Goal: Information Seeking & Learning: Learn about a topic

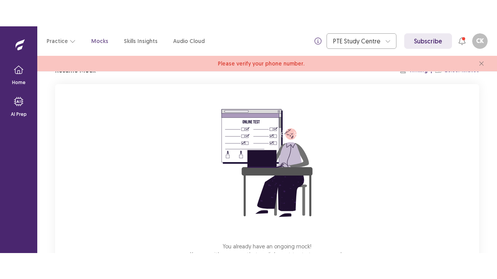
scroll to position [78, 0]
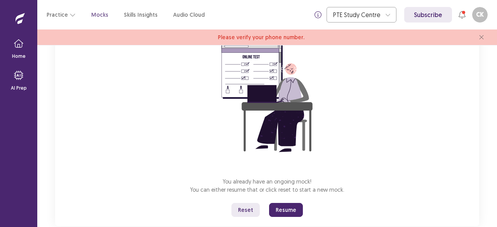
click at [293, 207] on button "Resume" at bounding box center [286, 210] width 34 height 14
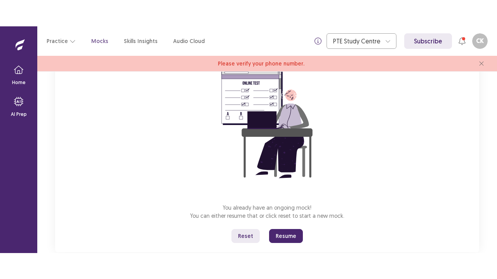
scroll to position [43, 0]
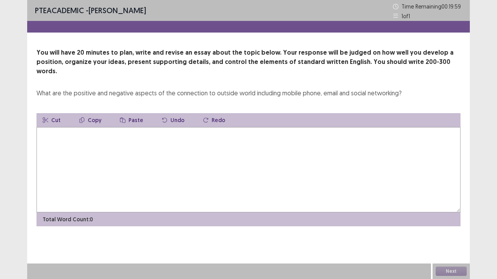
click at [198, 174] on textarea at bounding box center [248, 169] width 424 height 85
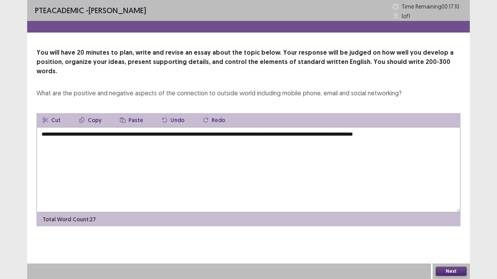
click at [406, 127] on textarea "**********" at bounding box center [248, 169] width 424 height 85
click at [438, 128] on textarea "**********" at bounding box center [248, 169] width 424 height 85
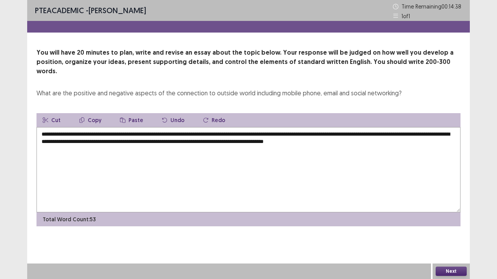
click at [387, 134] on textarea "**********" at bounding box center [248, 169] width 424 height 85
click at [434, 137] on textarea "**********" at bounding box center [248, 169] width 424 height 85
click at [156, 133] on textarea "**********" at bounding box center [248, 169] width 424 height 85
click at [457, 138] on textarea "**********" at bounding box center [248, 169] width 424 height 85
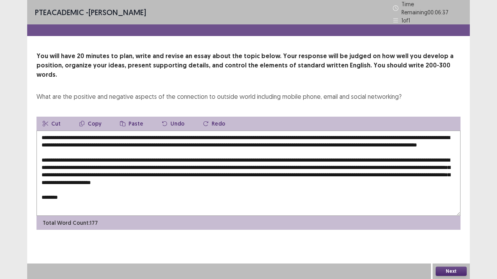
click at [186, 178] on textarea at bounding box center [248, 173] width 424 height 85
click at [72, 161] on textarea at bounding box center [248, 173] width 424 height 85
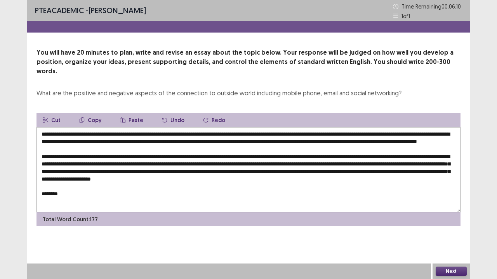
click at [73, 191] on textarea at bounding box center [248, 169] width 424 height 85
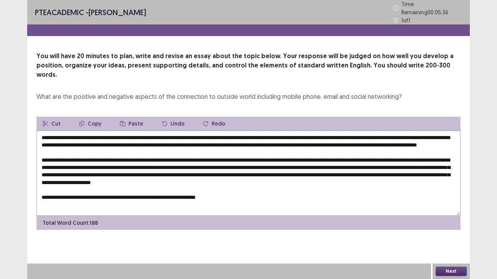
click at [212, 192] on textarea at bounding box center [248, 173] width 424 height 85
click at [213, 193] on textarea at bounding box center [248, 173] width 424 height 85
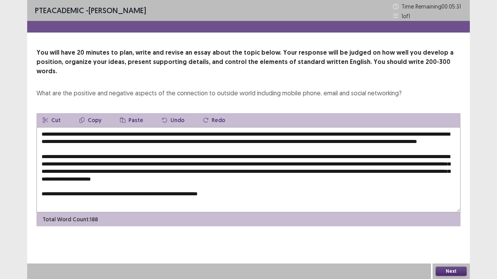
click at [217, 193] on textarea at bounding box center [248, 169] width 424 height 85
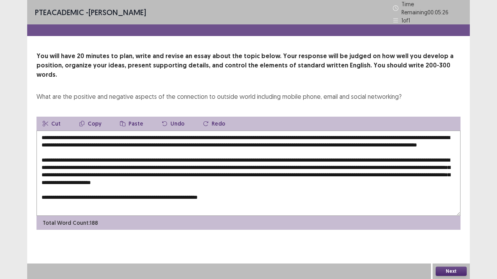
click at [241, 193] on textarea at bounding box center [248, 173] width 424 height 85
click at [239, 194] on textarea at bounding box center [248, 173] width 424 height 85
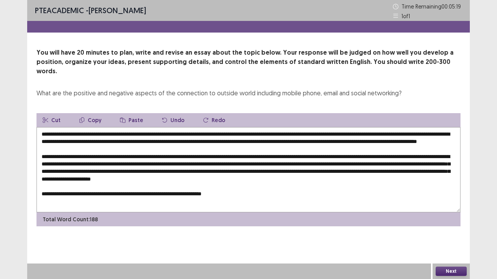
click at [244, 194] on textarea at bounding box center [248, 169] width 424 height 85
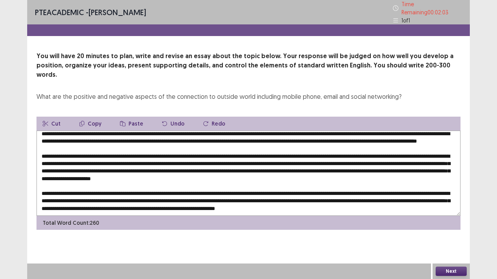
scroll to position [23, 0]
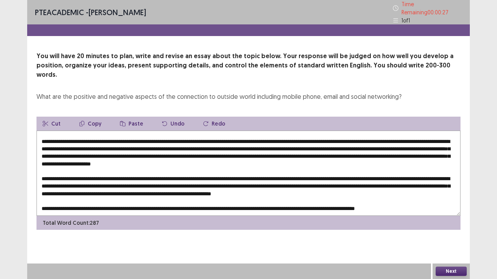
click at [108, 199] on textarea at bounding box center [248, 173] width 424 height 85
click at [455, 198] on textarea at bounding box center [248, 173] width 424 height 85
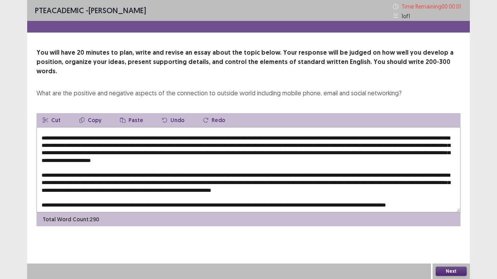
type textarea "**********"
click at [455, 227] on button "Next" at bounding box center [450, 271] width 31 height 9
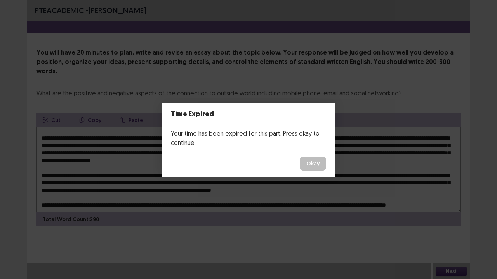
click at [323, 168] on button "Okay" at bounding box center [313, 164] width 26 height 14
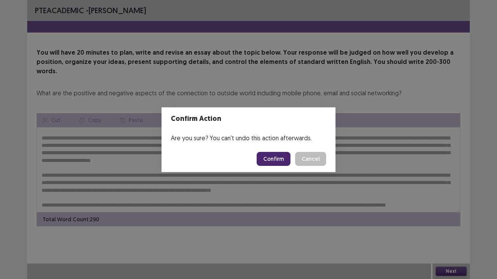
click at [279, 160] on button "Confirm" at bounding box center [274, 159] width 34 height 14
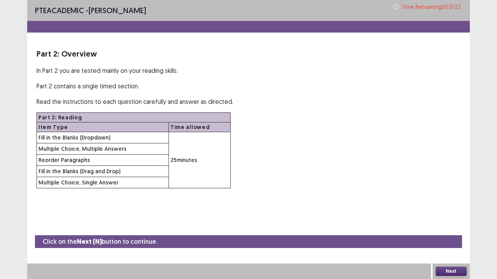
click at [437, 227] on button "Next" at bounding box center [450, 271] width 31 height 9
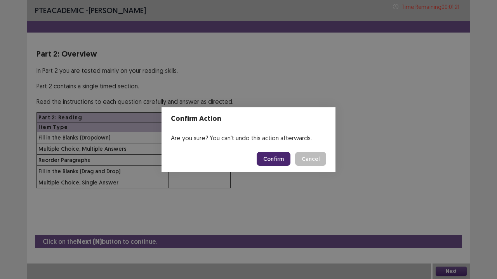
click at [275, 154] on button "Confirm" at bounding box center [274, 159] width 34 height 14
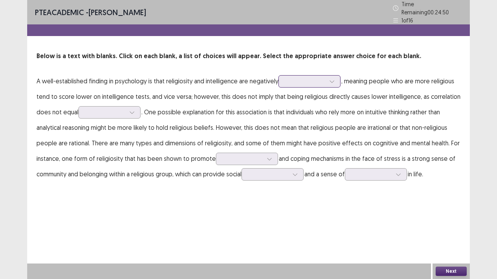
click at [305, 83] on div at bounding box center [309, 81] width 62 height 12
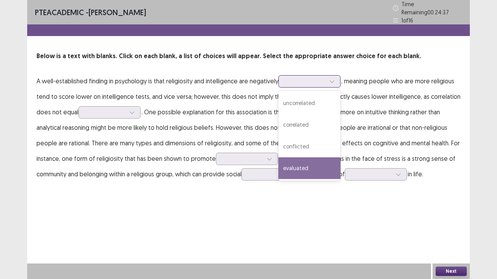
click at [305, 161] on div "evaluated" at bounding box center [309, 169] width 62 height 22
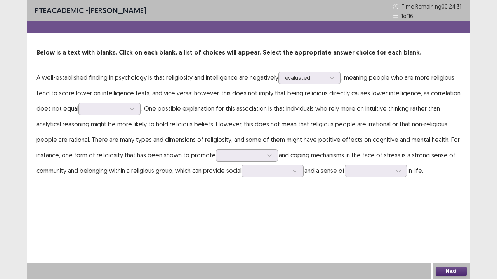
click at [340, 66] on div "Below is a text with blanks. Click on each blank, a list of choices will appear…" at bounding box center [248, 113] width 442 height 130
click at [326, 80] on div "evaluated" at bounding box center [305, 78] width 42 height 12
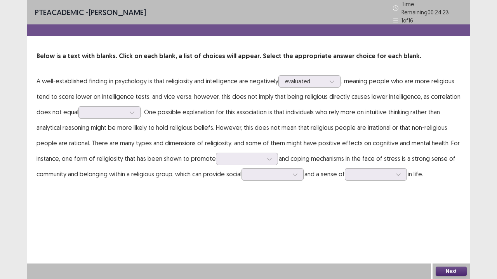
click at [227, 79] on p "A well-established finding in psychology is that religiosity and intelligence a…" at bounding box center [248, 127] width 424 height 109
click at [121, 110] on div at bounding box center [105, 112] width 40 height 7
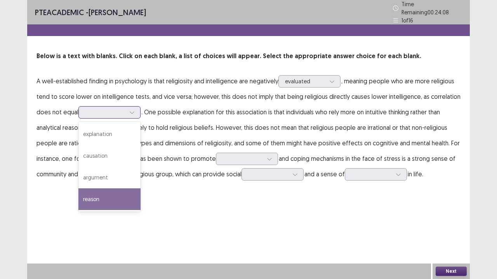
click at [118, 206] on div "reason" at bounding box center [109, 200] width 62 height 22
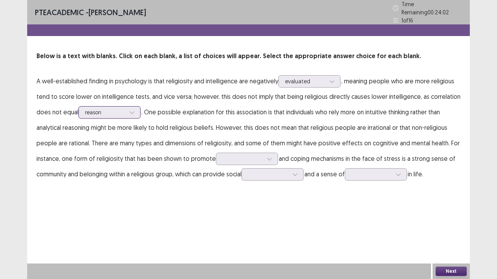
click at [118, 111] on div at bounding box center [105, 112] width 40 height 7
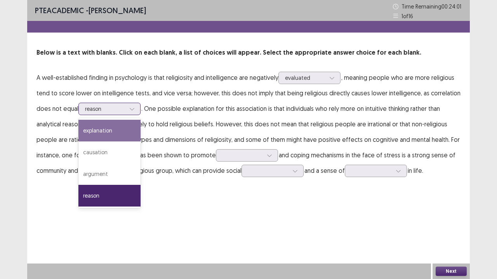
click at [118, 130] on div "explanation" at bounding box center [109, 131] width 62 height 22
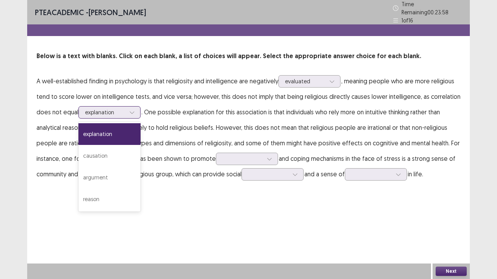
click at [113, 111] on div at bounding box center [105, 112] width 40 height 7
click at [126, 193] on div "reason" at bounding box center [109, 200] width 62 height 22
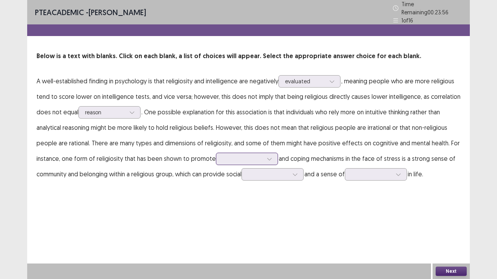
click at [239, 157] on div at bounding box center [242, 158] width 40 height 7
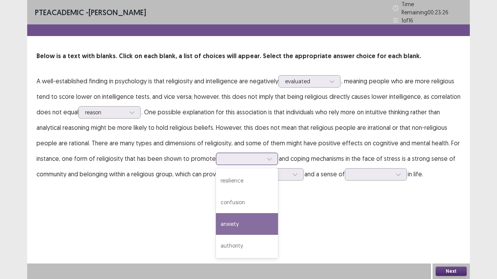
click at [250, 221] on div "anxiety" at bounding box center [247, 224] width 62 height 22
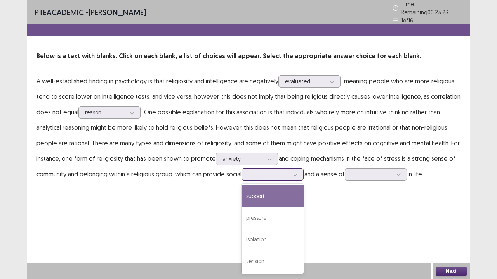
click at [260, 174] on div at bounding box center [268, 174] width 40 height 7
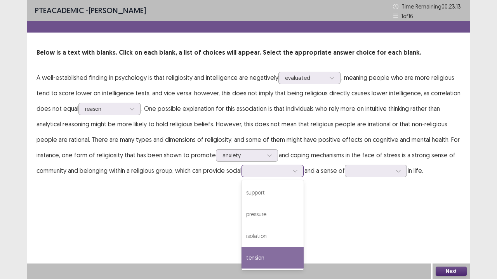
click at [283, 227] on div "tension" at bounding box center [272, 258] width 62 height 22
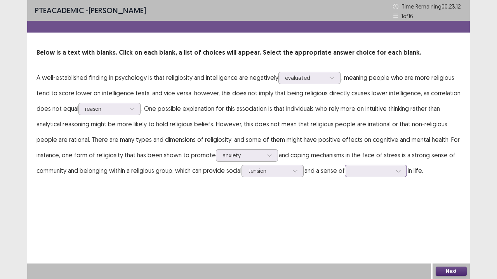
click at [386, 174] on div at bounding box center [371, 170] width 40 height 7
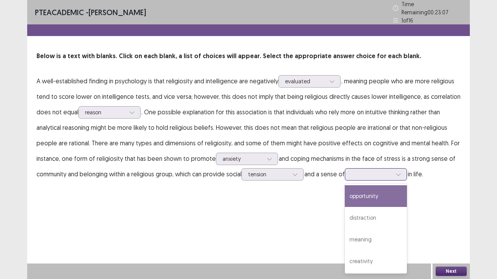
click at [377, 190] on div "opportunity" at bounding box center [376, 197] width 62 height 22
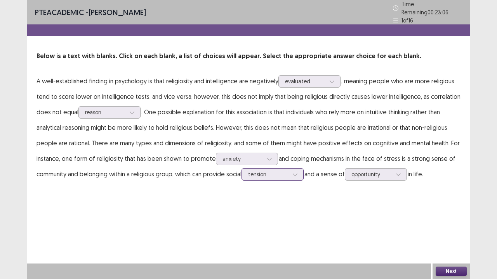
click at [272, 174] on div at bounding box center [268, 174] width 40 height 7
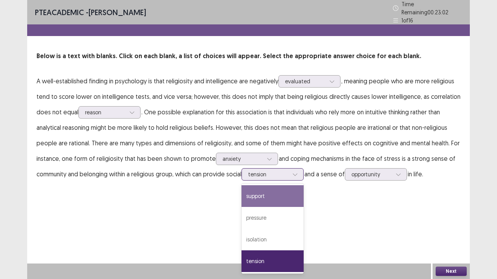
click at [282, 187] on div "support" at bounding box center [272, 197] width 62 height 22
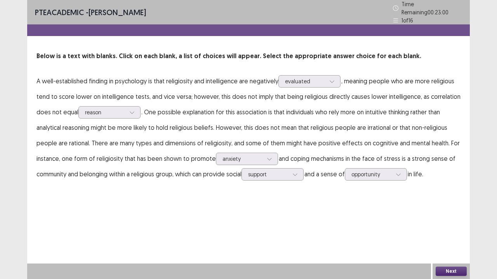
click at [446, 227] on button "Next" at bounding box center [450, 271] width 31 height 9
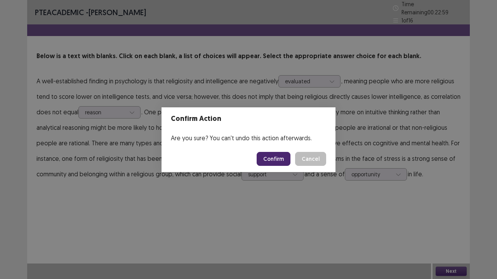
click at [271, 156] on button "Confirm" at bounding box center [274, 159] width 34 height 14
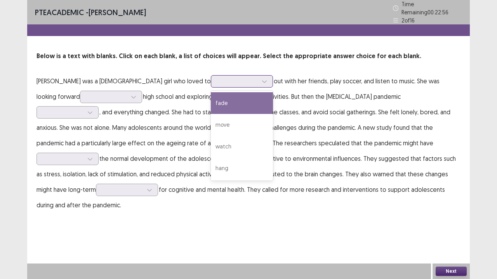
click at [211, 78] on div at bounding box center [242, 81] width 62 height 12
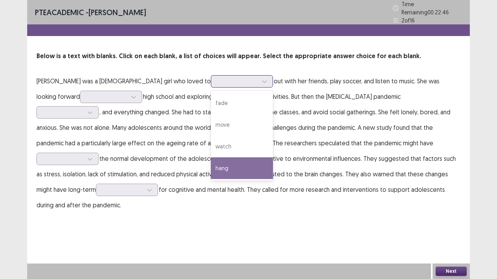
click at [211, 166] on div "hang" at bounding box center [242, 169] width 62 height 22
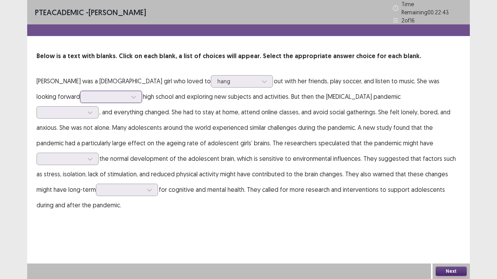
click at [86, 98] on div at bounding box center [107, 96] width 42 height 9
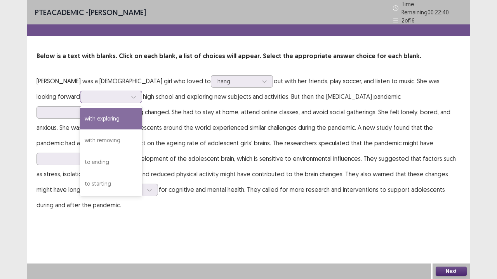
drag, startPoint x: 89, startPoint y: 149, endPoint x: 94, endPoint y: 165, distance: 16.7
click at [94, 164] on div "with exploring with removing to ending to starting" at bounding box center [111, 151] width 62 height 90
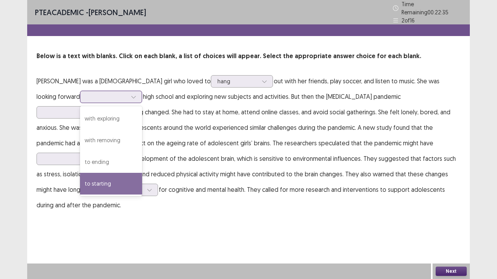
click at [83, 180] on div "to starting" at bounding box center [111, 184] width 62 height 22
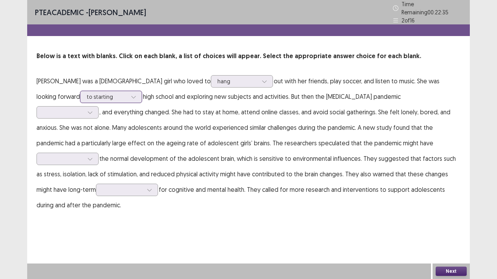
click at [128, 93] on div at bounding box center [134, 97] width 12 height 12
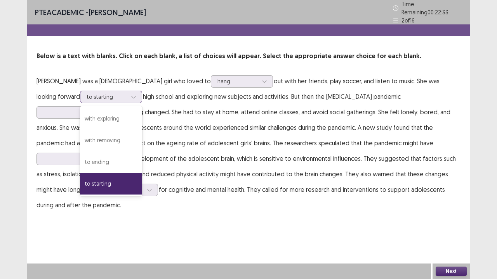
click at [128, 93] on div at bounding box center [134, 97] width 12 height 12
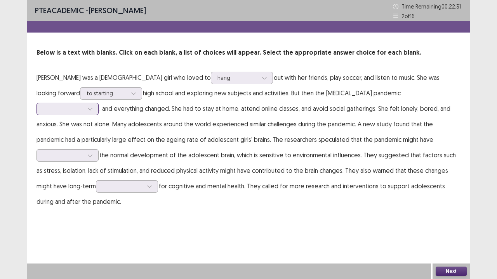
click at [84, 104] on div at bounding box center [63, 108] width 42 height 9
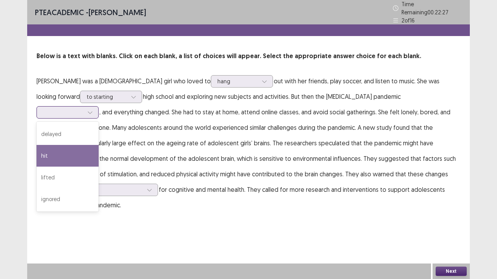
click at [99, 145] on div "hit" at bounding box center [67, 156] width 62 height 22
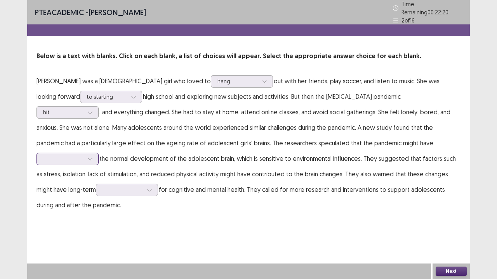
click at [83, 155] on div at bounding box center [63, 158] width 40 height 7
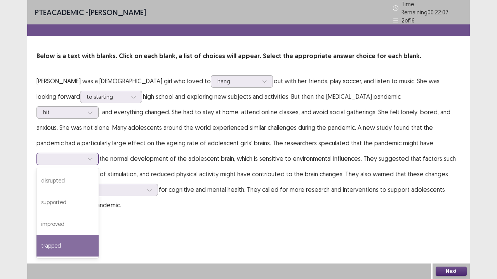
click at [99, 227] on div "trapped" at bounding box center [67, 246] width 62 height 22
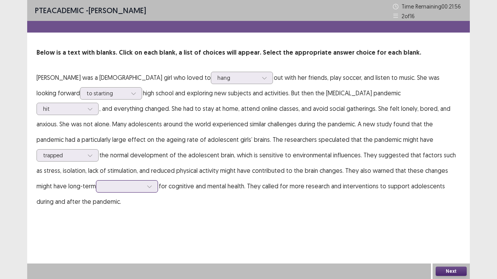
click at [143, 183] on div at bounding box center [122, 186] width 40 height 7
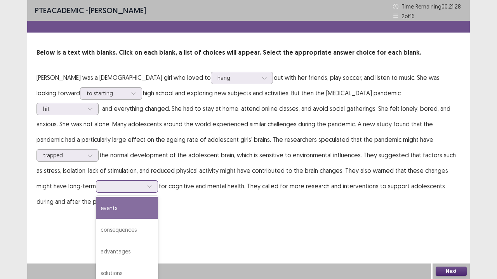
click at [158, 198] on div "events" at bounding box center [127, 209] width 62 height 22
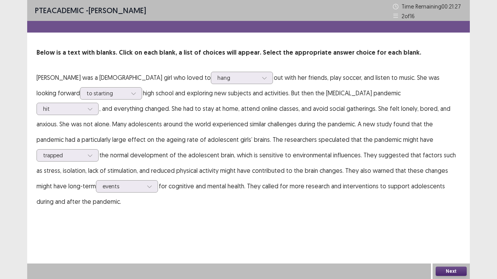
click at [441, 227] on div "Next" at bounding box center [450, 272] width 37 height 16
click at [444, 227] on button "Next" at bounding box center [450, 271] width 31 height 9
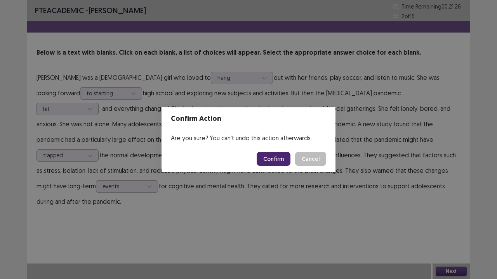
click at [271, 152] on button "Confirm" at bounding box center [274, 159] width 34 height 14
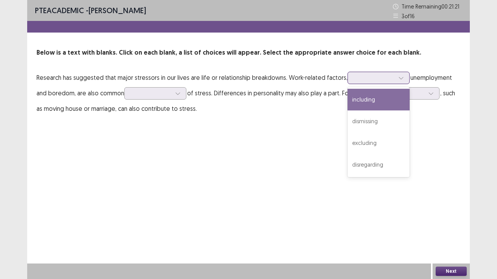
click at [374, 73] on div at bounding box center [378, 78] width 62 height 12
click at [367, 106] on div "including" at bounding box center [378, 100] width 62 height 22
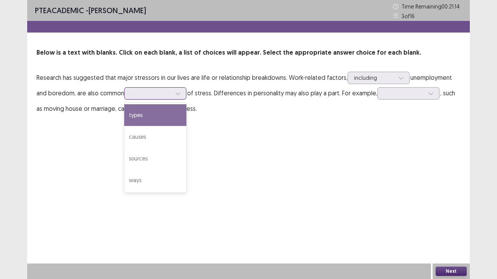
click at [145, 96] on div at bounding box center [151, 93] width 40 height 7
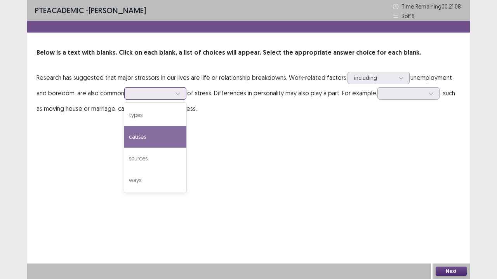
click at [154, 135] on div "causes" at bounding box center [155, 137] width 62 height 22
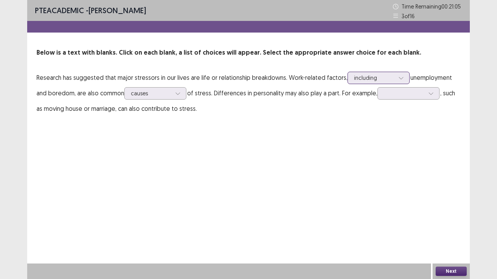
click at [390, 80] on div at bounding box center [374, 77] width 40 height 7
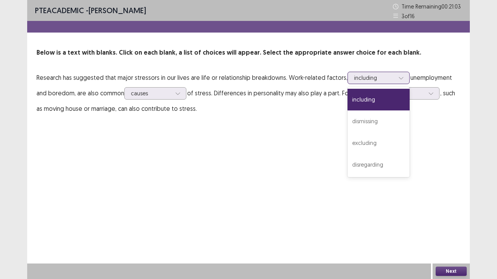
click at [383, 82] on div at bounding box center [374, 77] width 40 height 7
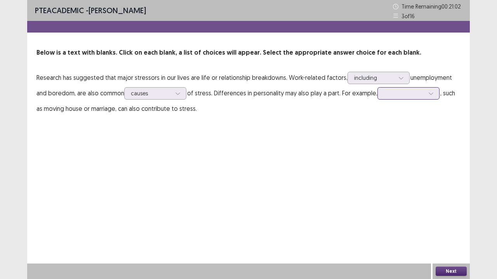
click at [397, 89] on div at bounding box center [404, 93] width 42 height 9
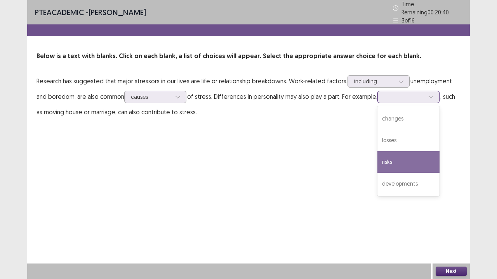
click at [417, 158] on div "risks" at bounding box center [408, 162] width 62 height 22
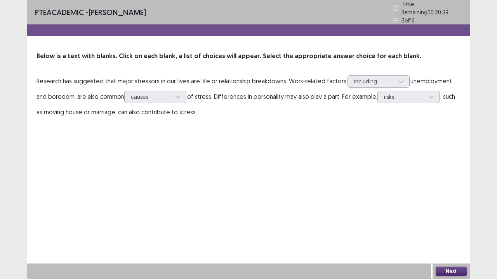
click at [448, 227] on button "Next" at bounding box center [450, 271] width 31 height 9
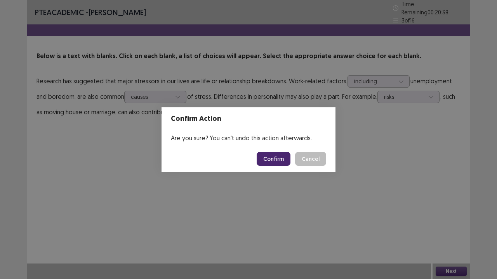
click at [286, 161] on button "Confirm" at bounding box center [274, 159] width 34 height 14
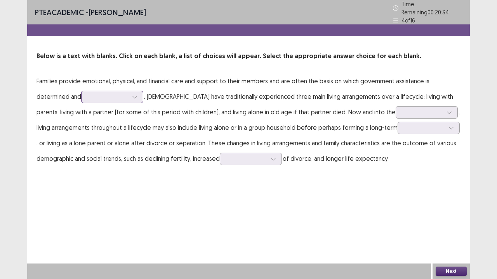
click at [120, 96] on div at bounding box center [108, 96] width 40 height 7
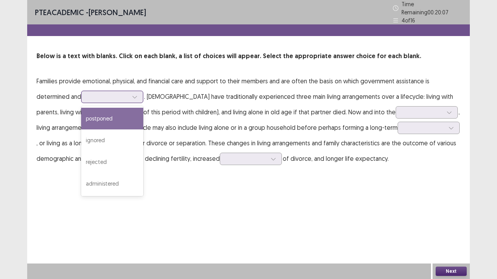
click at [113, 122] on div "postponed" at bounding box center [112, 119] width 62 height 22
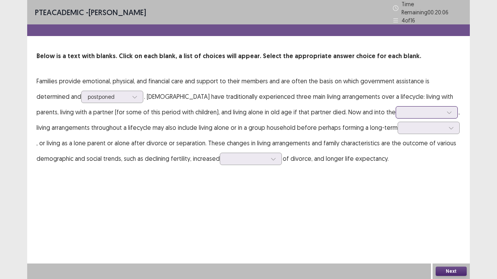
click at [402, 110] on div at bounding box center [422, 112] width 40 height 7
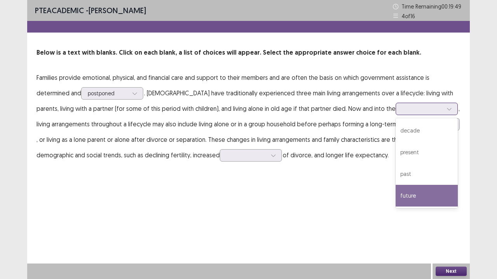
click at [412, 194] on div "future" at bounding box center [427, 196] width 62 height 22
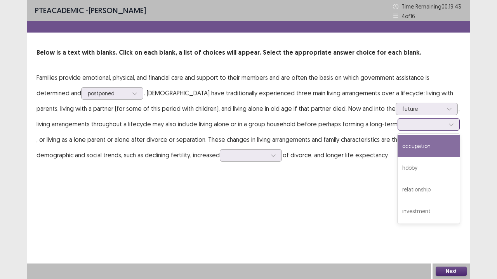
click at [404, 127] on div at bounding box center [424, 124] width 40 height 7
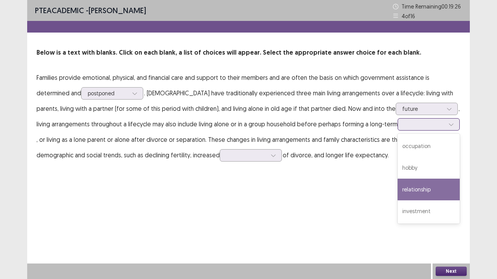
click at [425, 193] on div "relationship" at bounding box center [428, 190] width 62 height 22
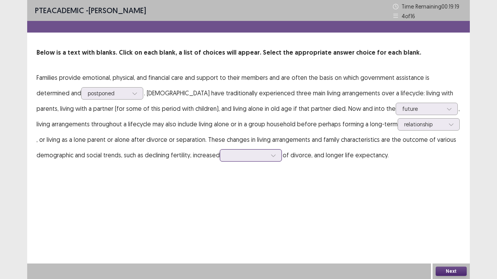
click at [242, 160] on div at bounding box center [251, 155] width 62 height 12
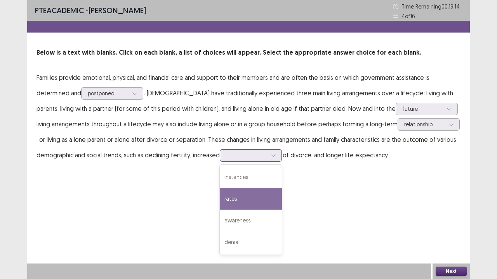
click at [265, 205] on div "rates" at bounding box center [251, 199] width 62 height 22
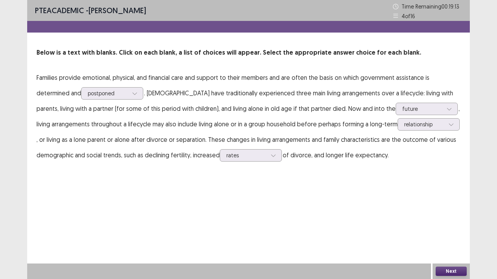
click at [453, 227] on button "Next" at bounding box center [450, 271] width 31 height 9
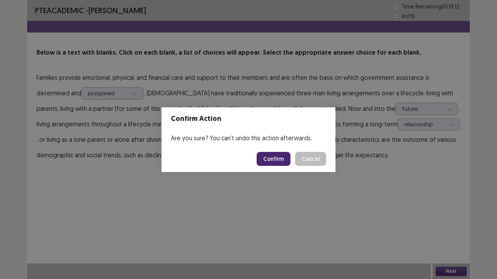
click at [266, 155] on button "Confirm" at bounding box center [274, 159] width 34 height 14
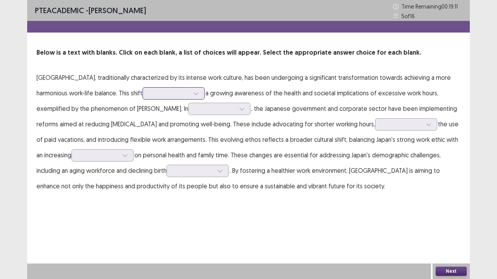
click at [149, 94] on div at bounding box center [169, 93] width 40 height 7
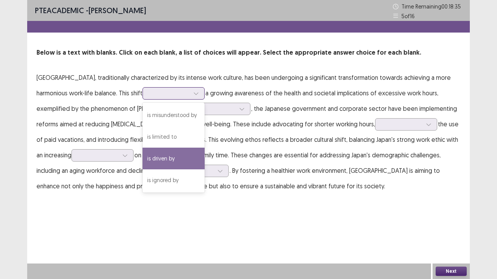
click at [144, 154] on div "is driven by" at bounding box center [173, 159] width 62 height 22
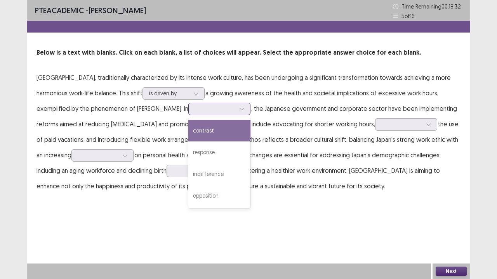
click at [195, 110] on div at bounding box center [215, 108] width 40 height 7
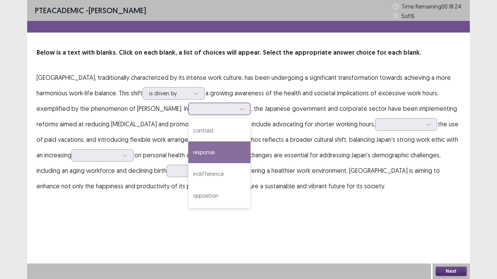
click at [188, 156] on div "response" at bounding box center [219, 153] width 62 height 22
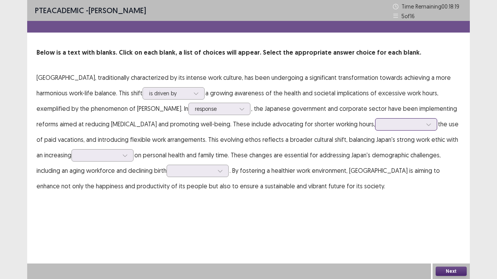
click at [382, 126] on div at bounding box center [402, 124] width 40 height 7
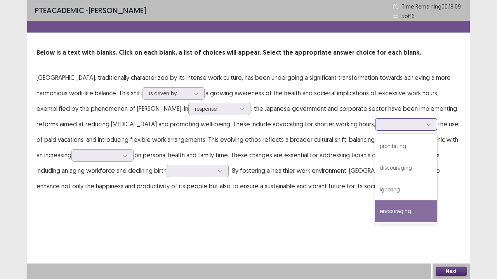
click at [375, 203] on div "encouraging" at bounding box center [406, 212] width 62 height 22
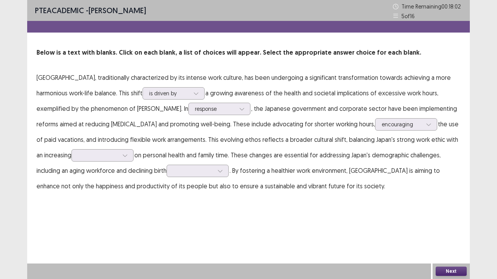
click at [102, 158] on p "[GEOGRAPHIC_DATA], traditionally characterized by its intense work culture, has…" at bounding box center [248, 132] width 424 height 124
click at [119, 158] on div at bounding box center [125, 156] width 12 height 12
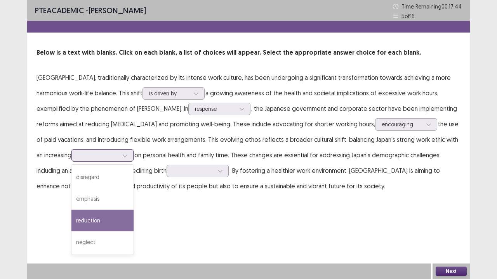
click at [87, 218] on div "reduction" at bounding box center [102, 221] width 62 height 22
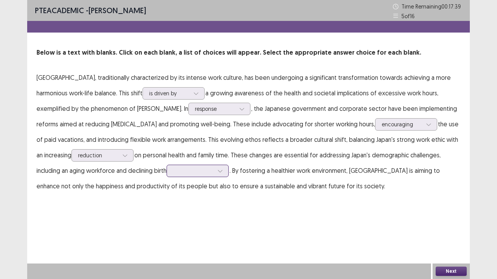
click at [173, 174] on div at bounding box center [193, 170] width 40 height 7
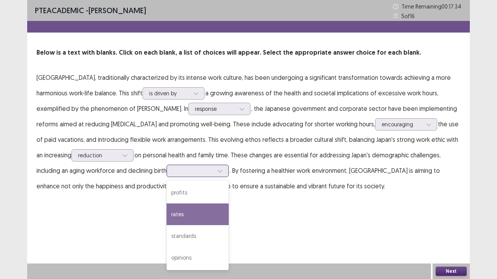
click at [167, 213] on div "rates" at bounding box center [198, 215] width 62 height 22
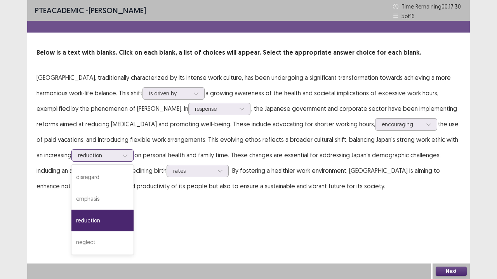
click at [122, 154] on icon at bounding box center [124, 155] width 5 height 5
click at [122, 153] on icon at bounding box center [124, 155] width 5 height 5
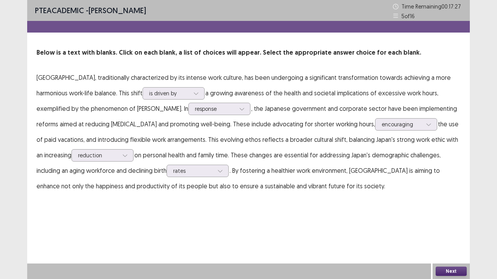
click at [444, 227] on div "PTE academic - [PERSON_NAME] Time Remaining 00 : 17 : 27 5 of 16 Below is a tex…" at bounding box center [248, 139] width 442 height 279
click at [445, 227] on button "Next" at bounding box center [450, 271] width 31 height 9
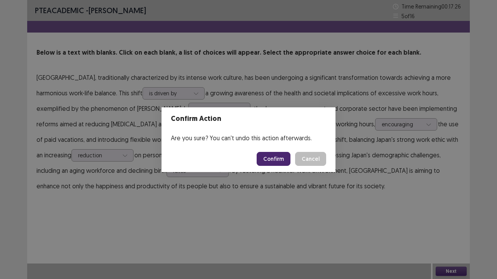
click at [263, 157] on button "Confirm" at bounding box center [274, 159] width 34 height 14
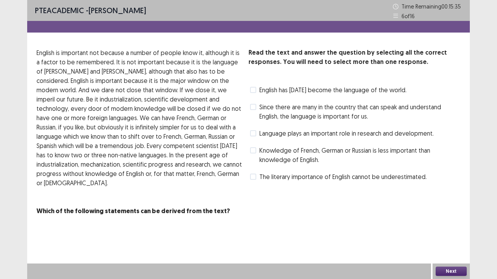
click at [307, 114] on span "Since there are many in the country that can speak and understand English, the …" at bounding box center [359, 111] width 201 height 19
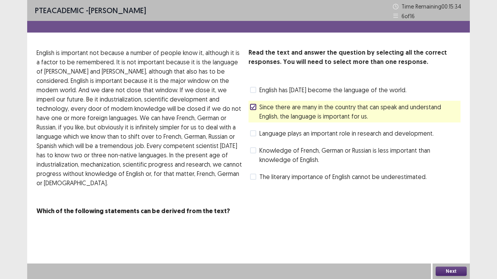
click at [454, 227] on button "Next" at bounding box center [450, 271] width 31 height 9
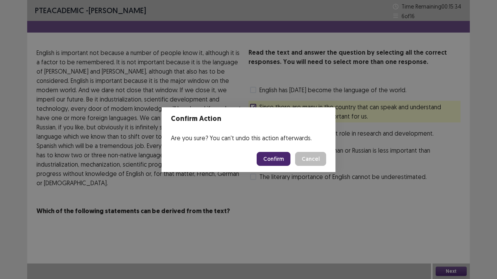
click at [280, 161] on button "Confirm" at bounding box center [274, 159] width 34 height 14
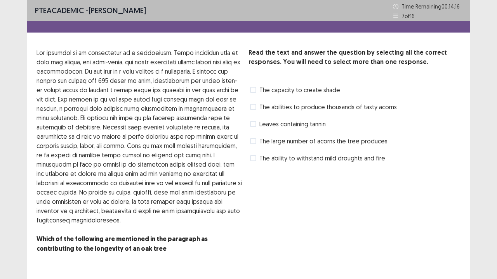
click at [256, 127] on label "Leaves containing tannin" at bounding box center [288, 124] width 76 height 9
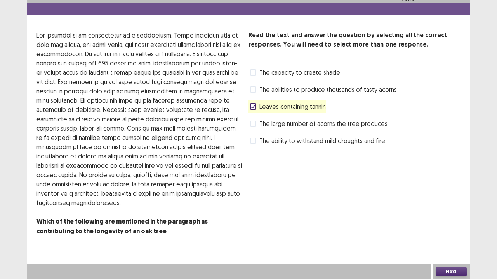
click at [445, 227] on button "Next" at bounding box center [450, 271] width 31 height 9
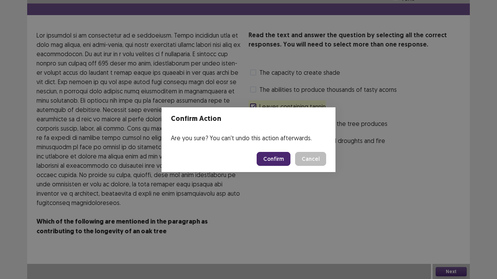
click at [267, 157] on button "Confirm" at bounding box center [274, 159] width 34 height 14
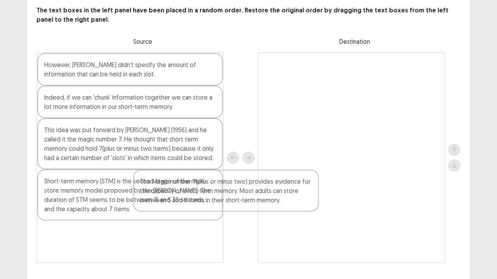
scroll to position [43, 0]
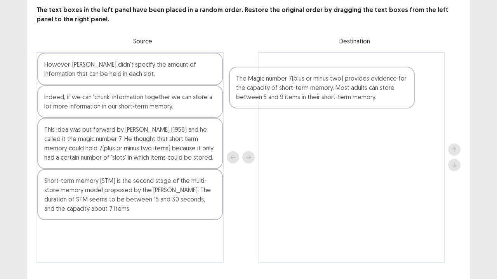
drag, startPoint x: 182, startPoint y: 252, endPoint x: 383, endPoint y: 80, distance: 264.2
click at [383, 80] on div "However, [PERSON_NAME] didn't specify the amount of information that can be hel…" at bounding box center [248, 157] width 424 height 211
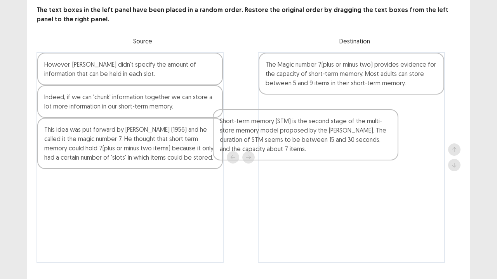
drag, startPoint x: 177, startPoint y: 207, endPoint x: 369, endPoint y: 137, distance: 204.6
click at [369, 137] on div "However, [PERSON_NAME] didn't specify the amount of information that can be hel…" at bounding box center [248, 157] width 424 height 211
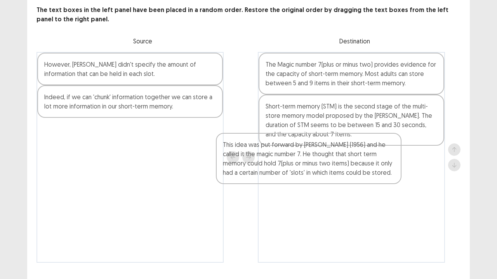
drag, startPoint x: 196, startPoint y: 148, endPoint x: 373, endPoint y: 167, distance: 177.2
click at [381, 165] on div "However, [PERSON_NAME] didn't specify the amount of information that can be hel…" at bounding box center [248, 157] width 424 height 211
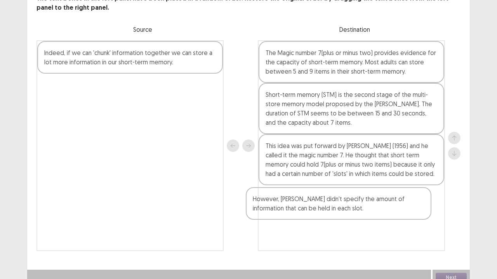
drag, startPoint x: 196, startPoint y: 75, endPoint x: 398, endPoint y: 211, distance: 244.2
click at [406, 212] on div "However, [PERSON_NAME] didn't specify the amount of information that can be hel…" at bounding box center [248, 145] width 424 height 211
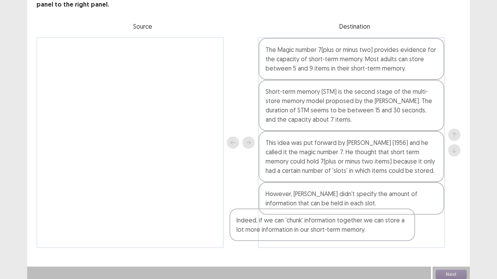
scroll to position [61, 0]
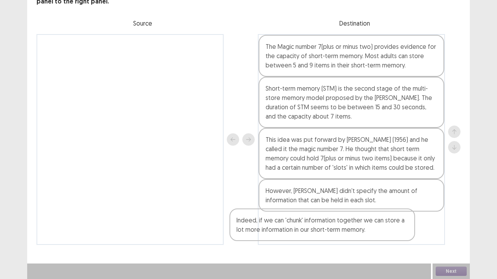
drag, startPoint x: 194, startPoint y: 57, endPoint x: 396, endPoint y: 220, distance: 259.2
click at [395, 220] on div "Indeed, if we can 'chunk' information together we can store a lot more informat…" at bounding box center [248, 139] width 424 height 211
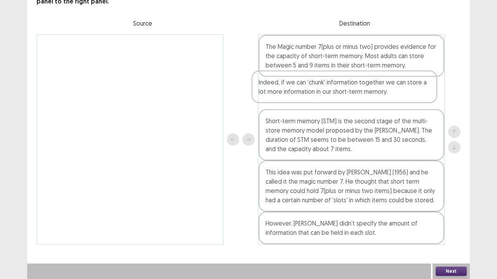
drag, startPoint x: 357, startPoint y: 235, endPoint x: 350, endPoint y: 86, distance: 149.2
click at [350, 86] on div "The Magic number 7(plus or minus two) provides evidence for the capacity of sho…" at bounding box center [351, 139] width 187 height 211
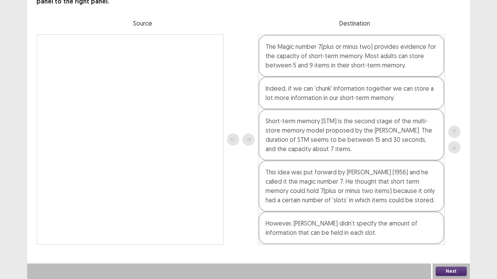
click at [450, 227] on button "Next" at bounding box center [450, 271] width 31 height 9
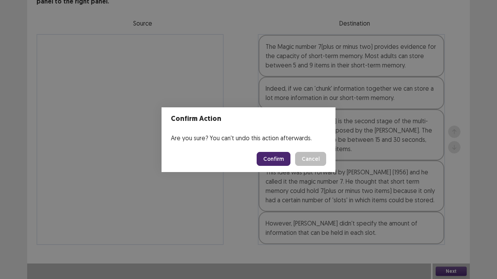
click at [277, 165] on button "Confirm" at bounding box center [274, 159] width 34 height 14
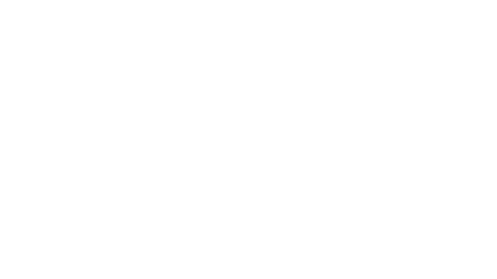
scroll to position [0, 0]
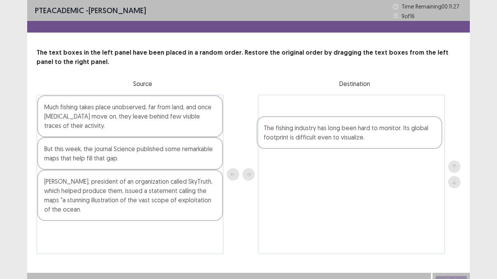
drag, startPoint x: 183, startPoint y: 166, endPoint x: 403, endPoint y: 143, distance: 221.7
click at [404, 144] on div "Much fishing takes place unobserved, far from land, and once [MEDICAL_DATA] mov…" at bounding box center [248, 175] width 424 height 160
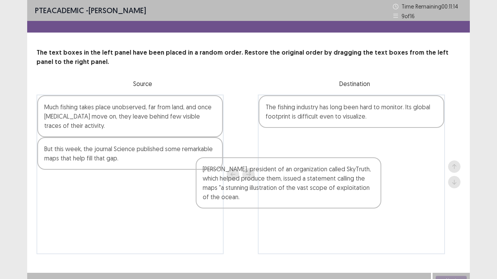
drag, startPoint x: 182, startPoint y: 182, endPoint x: 368, endPoint y: 149, distance: 189.7
click at [378, 151] on div "Much fishing takes place unobserved, far from land, and once [MEDICAL_DATA] mov…" at bounding box center [248, 175] width 424 height 160
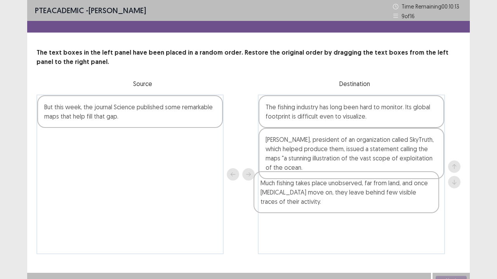
drag, startPoint x: 168, startPoint y: 110, endPoint x: 385, endPoint y: 188, distance: 230.4
click at [387, 188] on div "Much fishing takes place unobserved, far from land, and once [MEDICAL_DATA] mov…" at bounding box center [248, 175] width 424 height 160
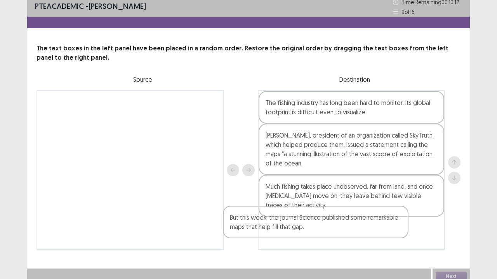
scroll to position [9, 0]
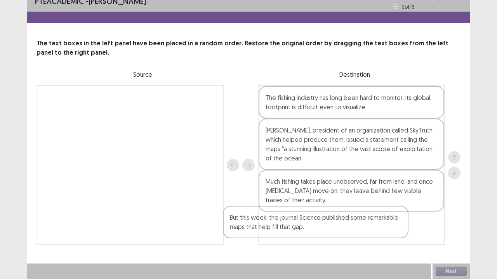
drag, startPoint x: 168, startPoint y: 114, endPoint x: 382, endPoint y: 231, distance: 243.2
click at [382, 227] on div "But this week, the journal Science published some remarkable maps that help fil…" at bounding box center [248, 165] width 424 height 160
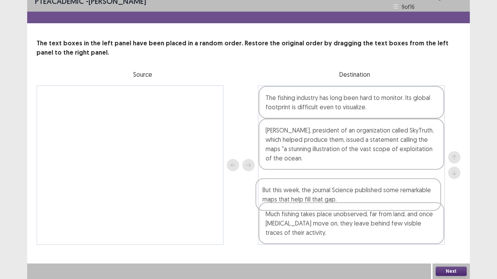
drag, startPoint x: 404, startPoint y: 231, endPoint x: 395, endPoint y: 173, distance: 59.0
click at [395, 173] on div "The fishing industry has long been hard to monitor. Its global footprint is dif…" at bounding box center [351, 165] width 187 height 160
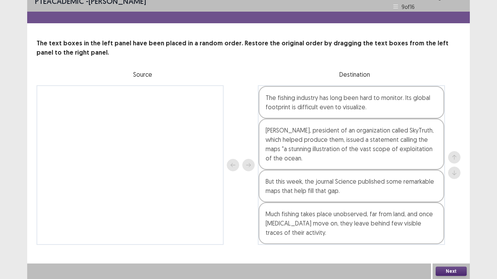
click at [450, 227] on button "Next" at bounding box center [450, 271] width 31 height 9
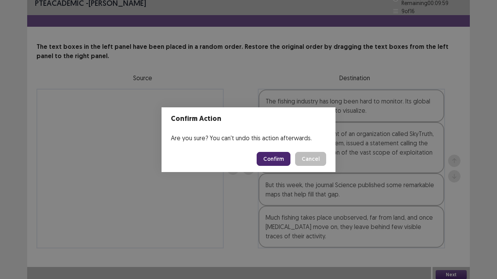
click at [282, 161] on button "Confirm" at bounding box center [274, 159] width 34 height 14
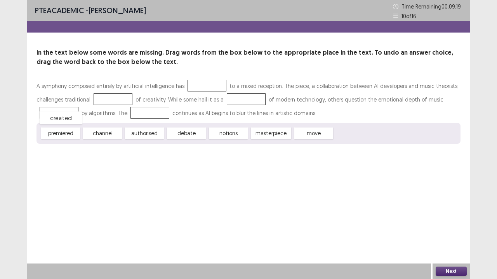
drag, startPoint x: 356, startPoint y: 130, endPoint x: 61, endPoint y: 113, distance: 294.7
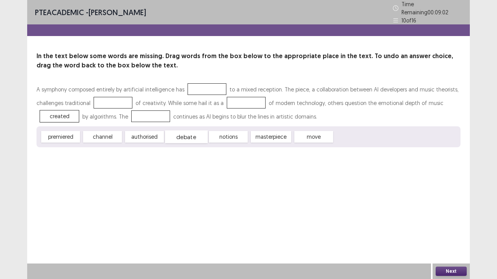
click at [203, 133] on div "debate" at bounding box center [186, 137] width 43 height 13
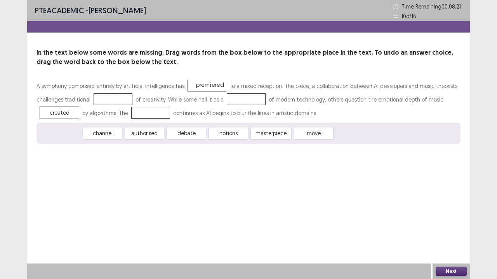
drag, startPoint x: 69, startPoint y: 132, endPoint x: 217, endPoint y: 78, distance: 157.2
drag, startPoint x: 260, startPoint y: 135, endPoint x: 109, endPoint y: 97, distance: 156.5
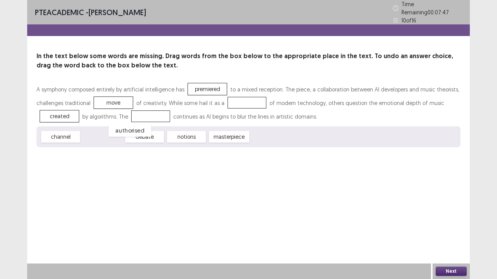
drag, startPoint x: 107, startPoint y: 134, endPoint x: 119, endPoint y: 128, distance: 13.0
click at [119, 128] on div "authorised" at bounding box center [130, 130] width 43 height 13
drag, startPoint x: 55, startPoint y: 132, endPoint x: 158, endPoint y: 114, distance: 104.5
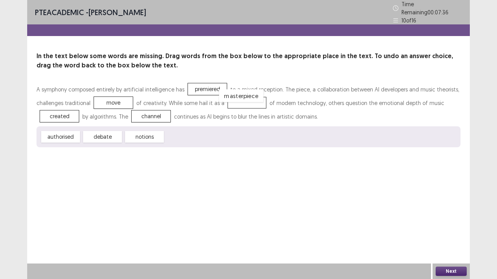
drag, startPoint x: 203, startPoint y: 127, endPoint x: 243, endPoint y: 92, distance: 52.8
click at [455, 227] on button "Next" at bounding box center [450, 271] width 31 height 9
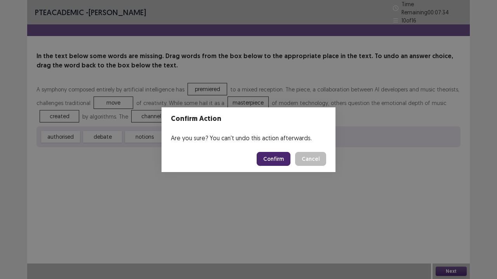
click at [279, 158] on button "Confirm" at bounding box center [274, 159] width 34 height 14
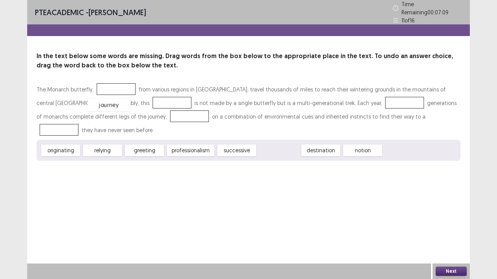
drag, startPoint x: 284, startPoint y: 133, endPoint x: 115, endPoint y: 83, distance: 176.0
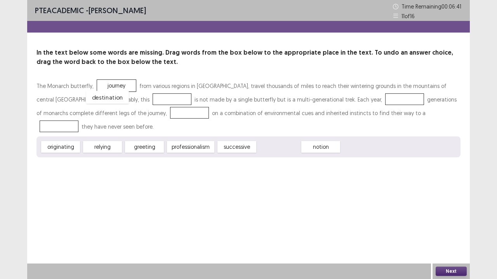
drag, startPoint x: 279, startPoint y: 136, endPoint x: 108, endPoint y: 86, distance: 178.6
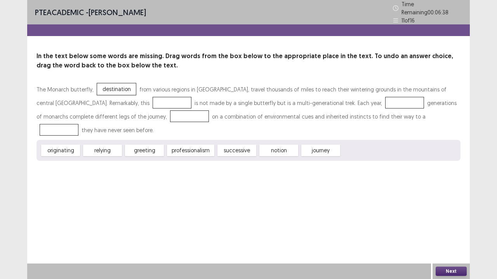
drag, startPoint x: 315, startPoint y: 131, endPoint x: 370, endPoint y: 113, distance: 57.3
click at [370, 113] on div "The Monarch butterfly, destination from various regions in [GEOGRAPHIC_DATA], t…" at bounding box center [248, 122] width 424 height 78
drag, startPoint x: 323, startPoint y: 136, endPoint x: 363, endPoint y: 115, distance: 45.3
drag, startPoint x: 202, startPoint y: 135, endPoint x: 333, endPoint y: 102, distance: 135.7
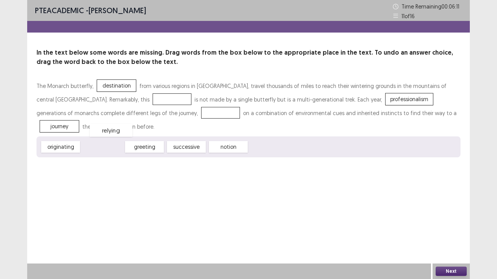
drag, startPoint x: 111, startPoint y: 147, endPoint x: 126, endPoint y: 108, distance: 42.6
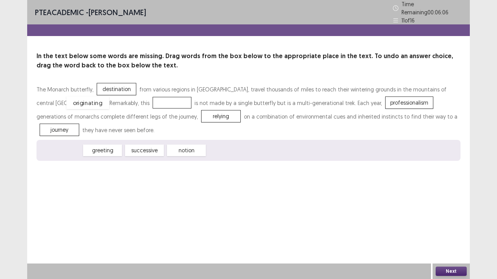
drag, startPoint x: 65, startPoint y: 148, endPoint x: 93, endPoint y: 101, distance: 55.3
click at [443, 227] on button "Next" at bounding box center [450, 271] width 31 height 9
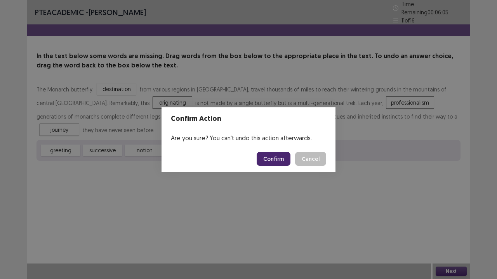
click at [280, 162] on button "Confirm" at bounding box center [274, 159] width 34 height 14
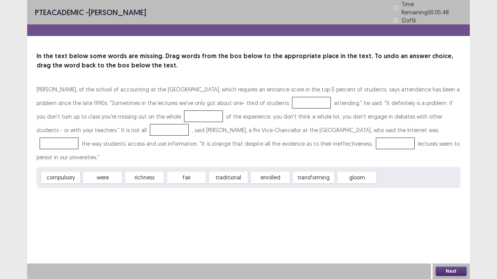
drag, startPoint x: 150, startPoint y: 151, endPoint x: 179, endPoint y: 143, distance: 30.0
click at [223, 129] on div "[PERSON_NAME], of the school of accounting at the [GEOGRAPHIC_DATA], which requ…" at bounding box center [248, 136] width 424 height 106
drag, startPoint x: 107, startPoint y: 161, endPoint x: 279, endPoint y: 98, distance: 183.4
drag, startPoint x: 94, startPoint y: 157, endPoint x: 147, endPoint y: 129, distance: 60.2
click at [147, 129] on div "[PERSON_NAME], of the school of accounting at the [GEOGRAPHIC_DATA], which requ…" at bounding box center [248, 136] width 424 height 106
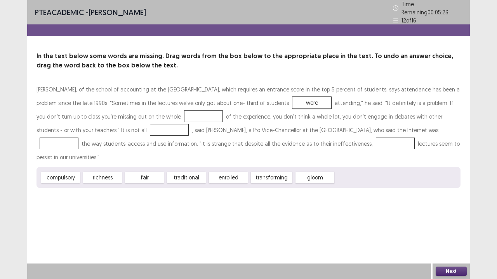
drag, startPoint x: 82, startPoint y: 164, endPoint x: 110, endPoint y: 157, distance: 29.1
click at [110, 167] on div "compulsory richness fair traditional enrolled transforming gloom" at bounding box center [248, 177] width 424 height 21
drag, startPoint x: 59, startPoint y: 161, endPoint x: 167, endPoint y: 113, distance: 117.8
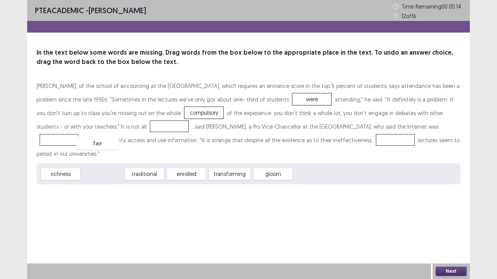
drag, startPoint x: 115, startPoint y: 163, endPoint x: 110, endPoint y: 132, distance: 31.5
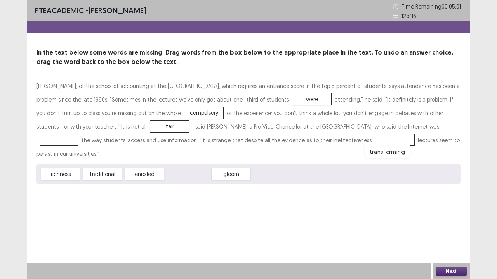
drag, startPoint x: 178, startPoint y: 162, endPoint x: 396, endPoint y: 124, distance: 221.4
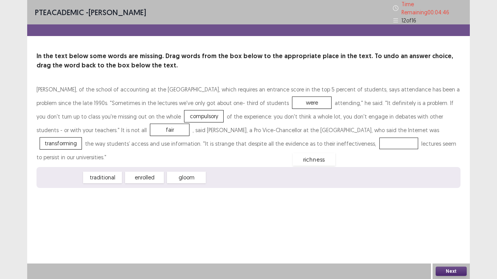
drag, startPoint x: 64, startPoint y: 159, endPoint x: 318, endPoint y: 139, distance: 255.0
click at [449, 227] on button "Next" at bounding box center [450, 271] width 31 height 9
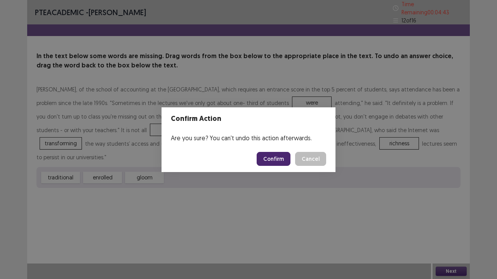
click at [281, 162] on button "Confirm" at bounding box center [274, 159] width 34 height 14
click at [273, 159] on html "PTE academic - [PERSON_NAME] Time Remaining 00 : 04 : 43 12 of 16 In the text b…" at bounding box center [248, 139] width 497 height 279
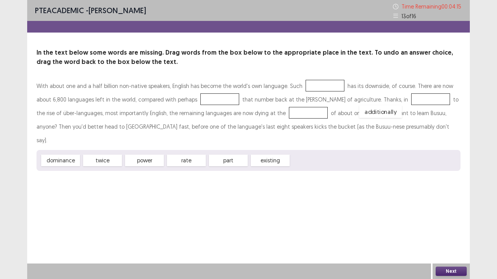
drag, startPoint x: 316, startPoint y: 145, endPoint x: 383, endPoint y: 96, distance: 83.7
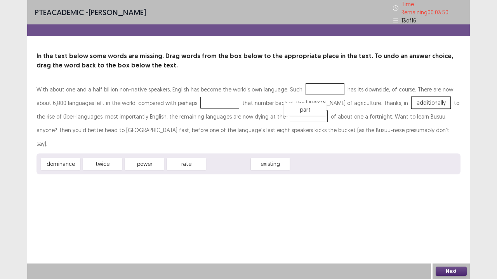
drag, startPoint x: 229, startPoint y: 145, endPoint x: 312, endPoint y: 83, distance: 103.7
drag, startPoint x: 222, startPoint y: 148, endPoint x: 194, endPoint y: 100, distance: 56.0
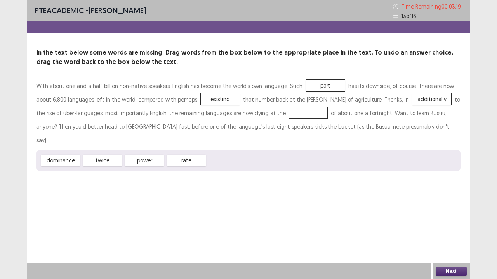
drag, startPoint x: 183, startPoint y: 145, endPoint x: 238, endPoint y: 119, distance: 60.2
click at [238, 119] on div "With about one and a half billion non-native speakers, English has become the w…" at bounding box center [248, 125] width 424 height 92
drag, startPoint x: 197, startPoint y: 149, endPoint x: 264, endPoint y: 114, distance: 75.7
click at [448, 227] on div "Next" at bounding box center [450, 272] width 37 height 16
click at [446, 227] on button "Next" at bounding box center [450, 271] width 31 height 9
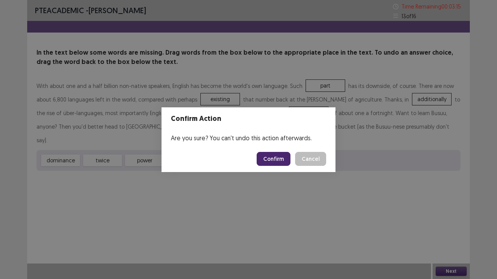
click at [275, 158] on button "Confirm" at bounding box center [274, 159] width 34 height 14
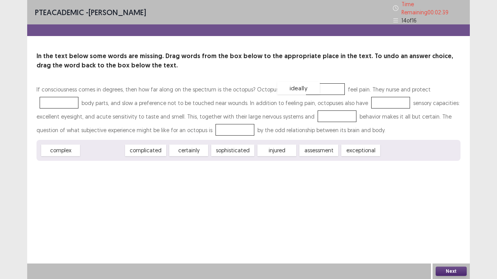
drag, startPoint x: 108, startPoint y: 147, endPoint x: 305, endPoint y: 84, distance: 207.4
drag, startPoint x: 242, startPoint y: 149, endPoint x: 104, endPoint y: 113, distance: 142.2
click at [104, 113] on div "If consciousness comes in degrees, then how far along on the spectrum is the oc…" at bounding box center [248, 122] width 424 height 78
drag, startPoint x: 233, startPoint y: 144, endPoint x: 68, endPoint y: 93, distance: 173.0
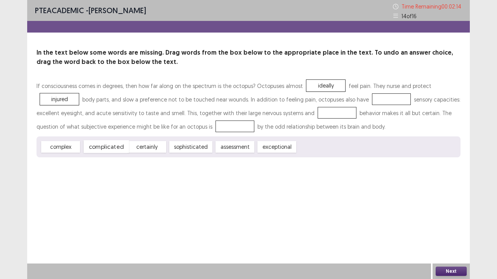
click at [112, 148] on div "complicated" at bounding box center [105, 147] width 45 height 13
drag, startPoint x: 64, startPoint y: 149, endPoint x: 377, endPoint y: 96, distance: 317.3
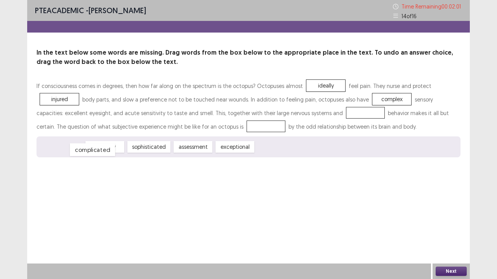
drag, startPoint x: 65, startPoint y: 148, endPoint x: 96, endPoint y: 151, distance: 30.8
click at [96, 151] on div "complicated" at bounding box center [92, 150] width 45 height 13
drag, startPoint x: 155, startPoint y: 147, endPoint x: 336, endPoint y: 113, distance: 184.1
drag, startPoint x: 64, startPoint y: 146, endPoint x: 227, endPoint y: 120, distance: 165.1
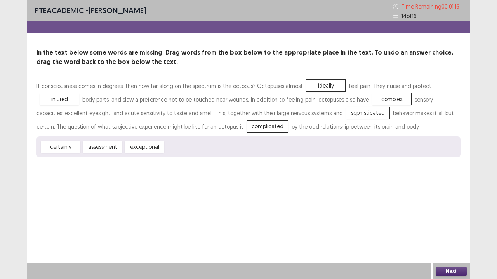
click at [458, 227] on button "Next" at bounding box center [450, 271] width 31 height 9
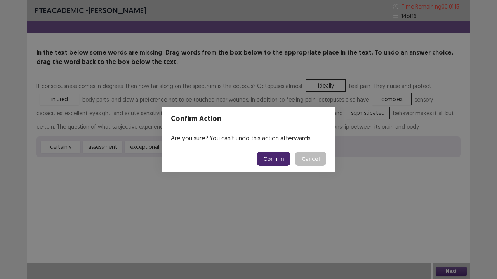
click at [285, 158] on button "Confirm" at bounding box center [274, 159] width 34 height 14
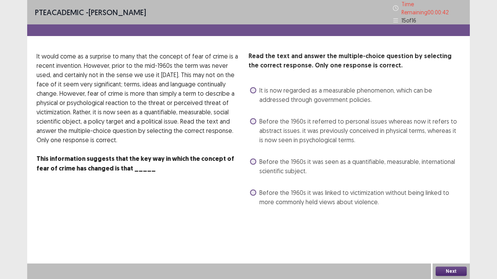
click at [333, 134] on span "Before the 1960s it referred to personal issues whereas now it refers to abstra…" at bounding box center [359, 131] width 201 height 28
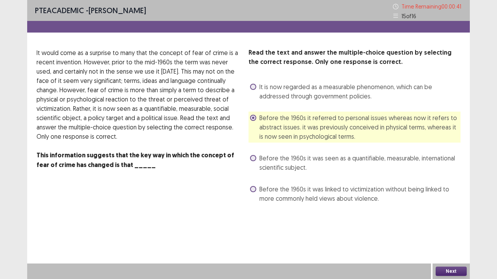
click at [449, 227] on button "Next" at bounding box center [450, 271] width 31 height 9
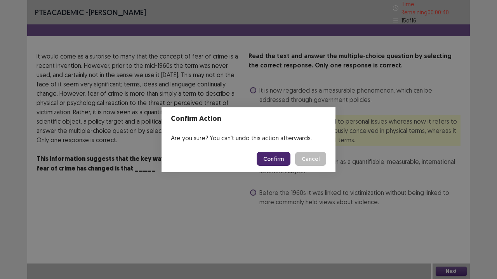
click at [279, 159] on button "Confirm" at bounding box center [274, 159] width 34 height 14
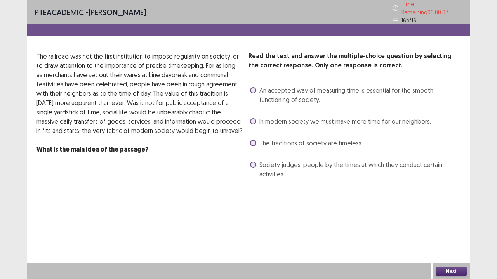
click at [352, 161] on span "Society judges’ people by the times at which they conduct certain activities." at bounding box center [359, 169] width 201 height 19
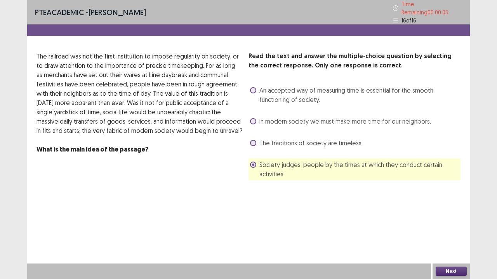
click at [449, 227] on button "Next" at bounding box center [450, 271] width 31 height 9
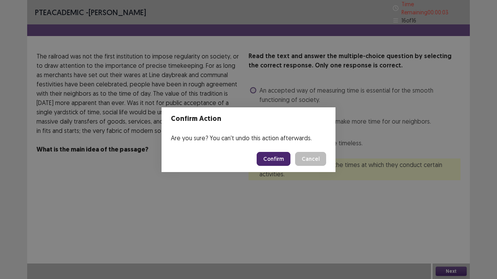
click at [324, 160] on button "Cancel" at bounding box center [310, 159] width 31 height 14
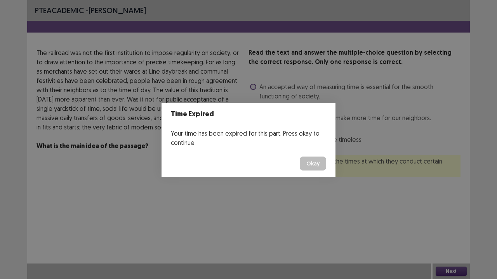
click at [317, 165] on button "Okay" at bounding box center [313, 164] width 26 height 14
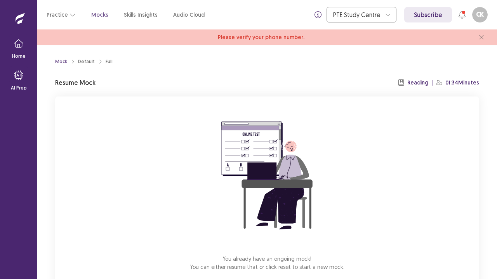
scroll to position [43, 0]
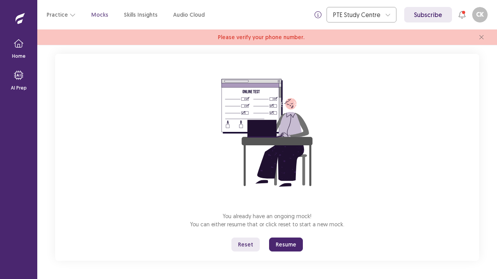
click at [294, 227] on button "Resume" at bounding box center [286, 245] width 34 height 14
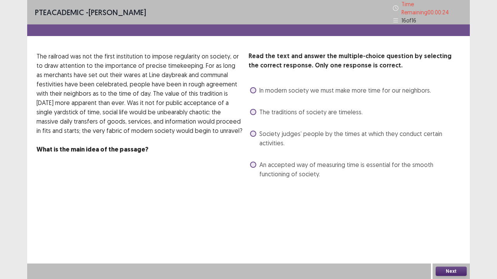
click at [286, 87] on span "In modern society we must make more time for our neighbors." at bounding box center [345, 90] width 172 height 9
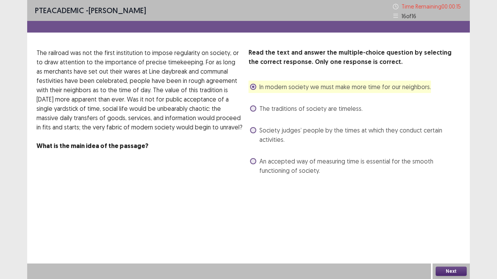
click at [281, 111] on span "The traditions of society are timeless." at bounding box center [310, 108] width 103 height 9
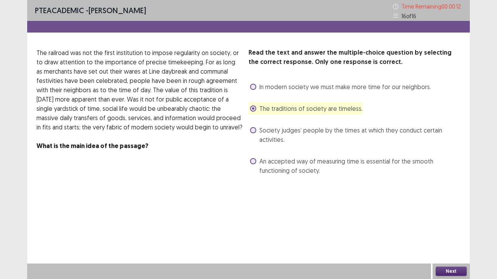
click at [437, 227] on button "Next" at bounding box center [450, 271] width 31 height 9
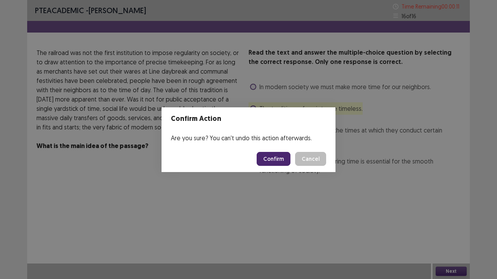
click at [279, 161] on button "Confirm" at bounding box center [274, 159] width 34 height 14
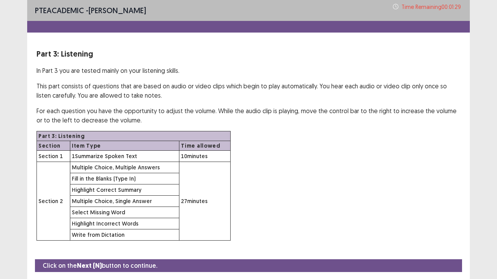
scroll to position [23, 0]
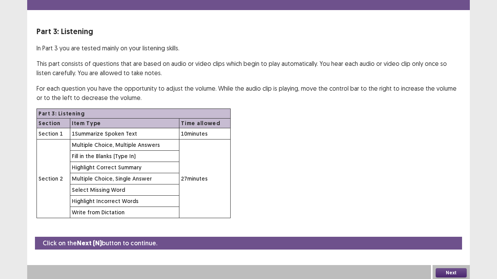
click at [441, 227] on button "Next" at bounding box center [450, 273] width 31 height 9
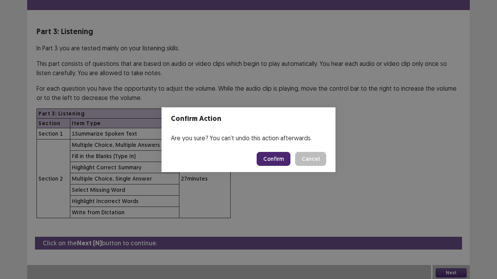
click at [283, 158] on button "Confirm" at bounding box center [274, 159] width 34 height 14
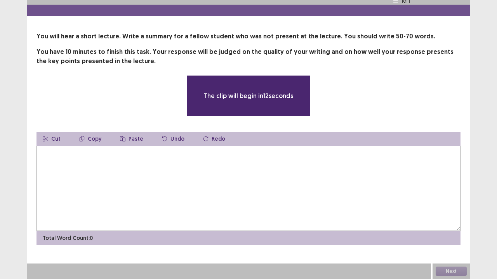
scroll to position [16, 0]
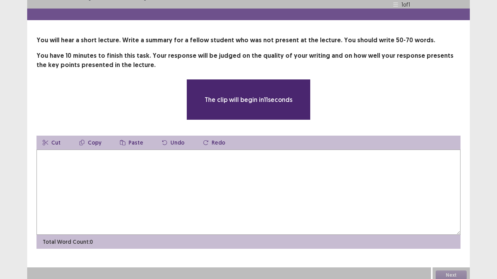
click at [278, 167] on textarea at bounding box center [248, 192] width 424 height 85
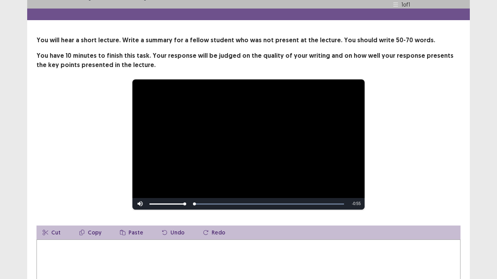
click at [183, 227] on textarea at bounding box center [248, 282] width 424 height 85
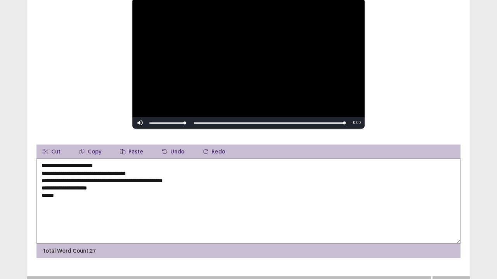
click at [43, 167] on textarea "**********" at bounding box center [248, 201] width 424 height 85
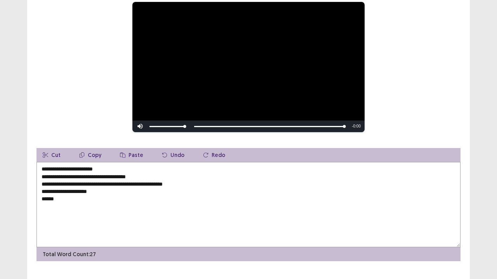
scroll to position [97, 0]
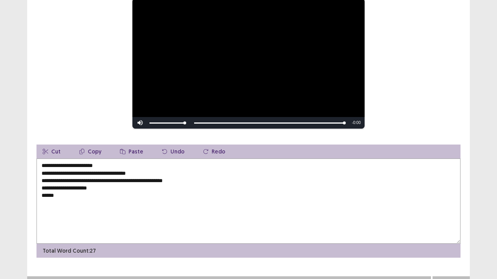
click at [54, 165] on textarea "**********" at bounding box center [248, 201] width 424 height 85
click at [69, 167] on textarea "**********" at bounding box center [248, 201] width 424 height 85
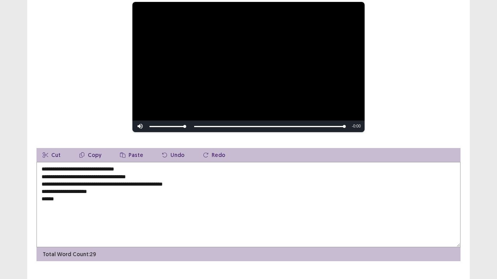
click at [107, 165] on textarea "**********" at bounding box center [248, 204] width 424 height 85
click at [127, 165] on textarea "**********" at bounding box center [248, 204] width 424 height 85
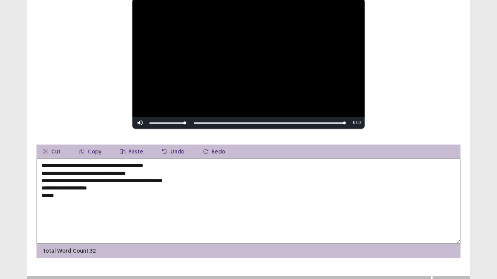
click at [173, 167] on textarea "**********" at bounding box center [248, 201] width 424 height 85
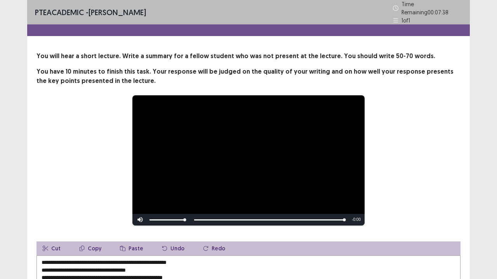
scroll to position [78, 0]
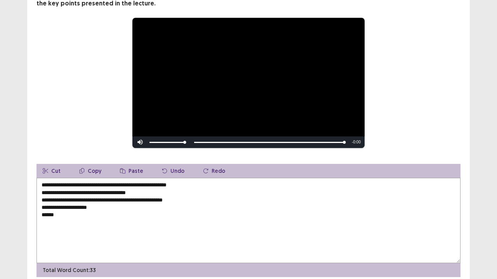
click at [42, 182] on textarea "**********" at bounding box center [248, 220] width 424 height 85
click at [163, 182] on textarea "**********" at bounding box center [248, 220] width 424 height 85
click at [165, 182] on textarea "**********" at bounding box center [248, 220] width 424 height 85
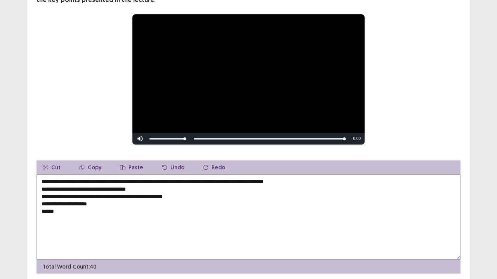
click at [348, 179] on textarea "**********" at bounding box center [248, 217] width 424 height 85
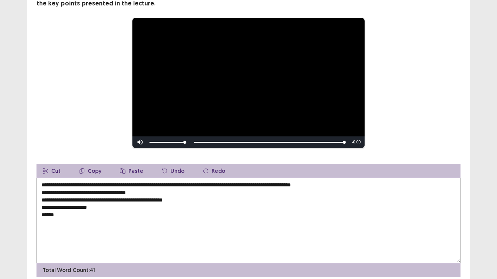
click at [40, 191] on textarea "**********" at bounding box center [248, 220] width 424 height 85
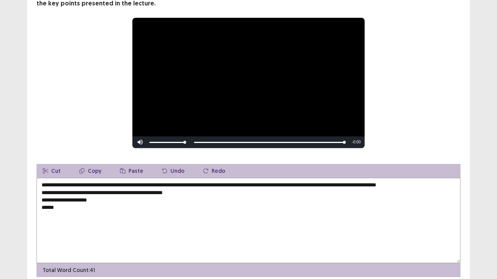
click at [394, 183] on textarea "**********" at bounding box center [248, 220] width 424 height 85
click at [426, 183] on textarea "**********" at bounding box center [248, 220] width 424 height 85
click at [443, 184] on textarea "**********" at bounding box center [248, 220] width 424 height 85
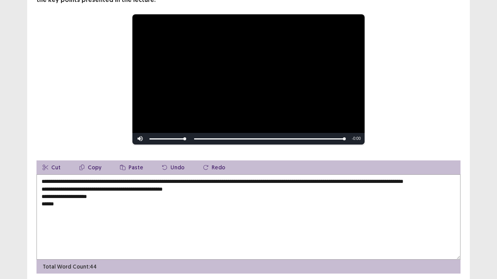
click at [106, 192] on textarea "**********" at bounding box center [248, 217] width 424 height 85
click at [61, 189] on textarea "**********" at bounding box center [248, 217] width 424 height 85
click at [75, 189] on textarea "**********" at bounding box center [248, 217] width 424 height 85
click at [77, 189] on textarea "**********" at bounding box center [248, 217] width 424 height 85
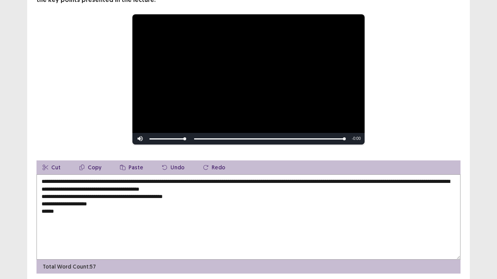
click at [42, 198] on textarea "**********" at bounding box center [248, 217] width 424 height 85
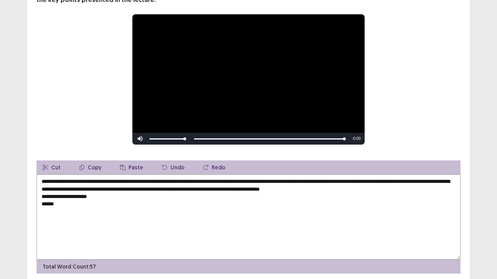
click at [262, 192] on textarea "**********" at bounding box center [248, 217] width 424 height 85
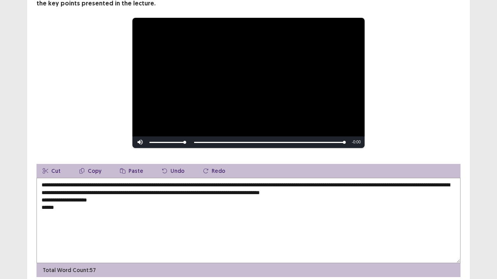
click at [287, 189] on textarea "**********" at bounding box center [248, 220] width 424 height 85
click at [344, 191] on textarea "**********" at bounding box center [248, 220] width 424 height 85
drag, startPoint x: 344, startPoint y: 191, endPoint x: 329, endPoint y: 191, distance: 15.5
click at [329, 191] on textarea "**********" at bounding box center [248, 220] width 424 height 85
drag, startPoint x: 398, startPoint y: 191, endPoint x: 398, endPoint y: 196, distance: 5.8
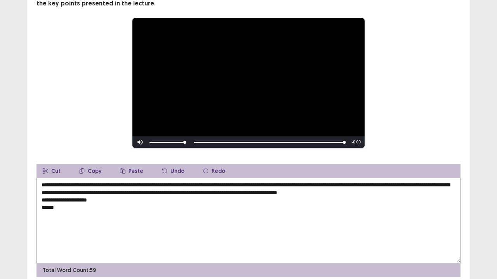
click at [398, 192] on textarea "**********" at bounding box center [248, 220] width 424 height 85
click at [448, 192] on textarea "**********" at bounding box center [248, 220] width 424 height 85
click at [59, 196] on textarea "**********" at bounding box center [248, 220] width 424 height 85
drag, startPoint x: 56, startPoint y: 197, endPoint x: 41, endPoint y: 199, distance: 15.2
click at [41, 199] on textarea "**********" at bounding box center [248, 220] width 424 height 85
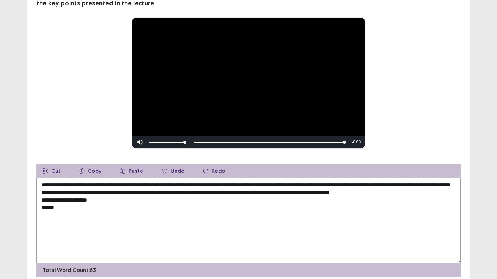
click at [172, 180] on textarea "**********" at bounding box center [248, 220] width 424 height 85
click at [193, 198] on textarea "**********" at bounding box center [248, 220] width 424 height 85
drag, startPoint x: 99, startPoint y: 206, endPoint x: 47, endPoint y: 206, distance: 52.4
click at [47, 206] on textarea "**********" at bounding box center [248, 220] width 424 height 85
click at [41, 205] on textarea "**********" at bounding box center [248, 220] width 424 height 85
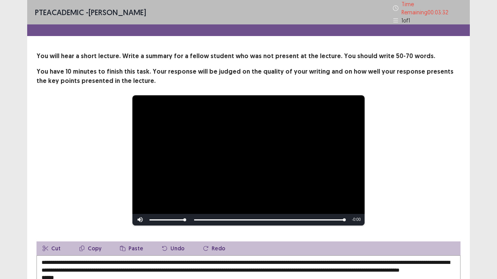
scroll to position [39, 0]
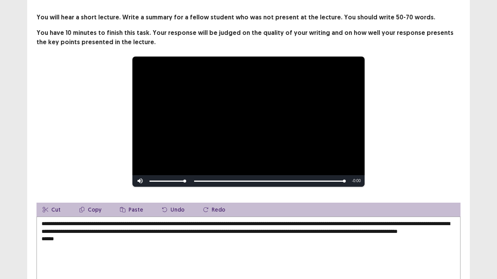
drag, startPoint x: 176, startPoint y: 237, endPoint x: 157, endPoint y: 239, distance: 18.7
click at [157, 227] on textarea "**********" at bounding box center [248, 259] width 424 height 85
drag, startPoint x: 56, startPoint y: 244, endPoint x: 44, endPoint y: 246, distance: 12.0
click at [44, 227] on textarea "**********" at bounding box center [248, 259] width 424 height 85
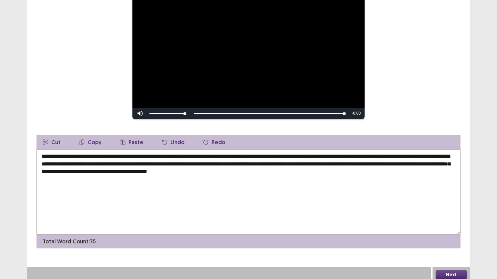
type textarea "**********"
click at [444, 227] on button "Next" at bounding box center [450, 275] width 31 height 9
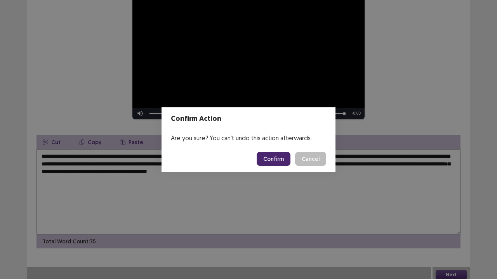
click at [269, 161] on button "Confirm" at bounding box center [274, 159] width 34 height 14
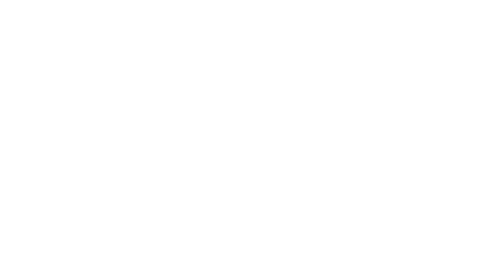
scroll to position [0, 0]
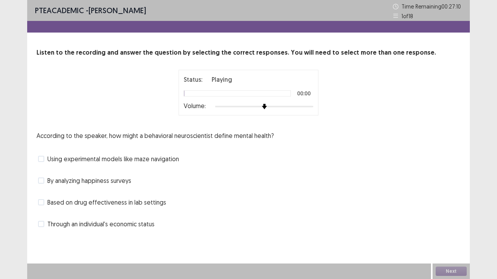
click at [310, 106] on div at bounding box center [264, 107] width 98 height 6
click at [142, 203] on span "Based on drug effectiveness in lab settings" at bounding box center [106, 202] width 119 height 9
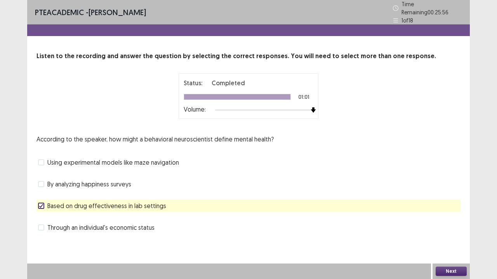
click at [154, 227] on div "Through an individual's economic status" at bounding box center [248, 228] width 424 height 12
click at [152, 225] on span "Through an individual's economic status" at bounding box center [100, 227] width 107 height 9
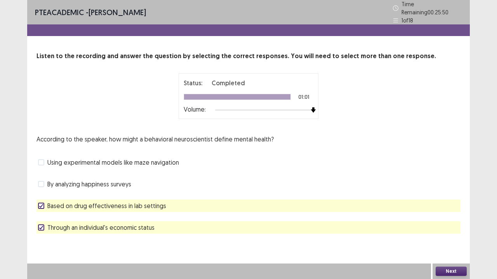
click at [293, 204] on div "Based on drug effectiveness in lab settings" at bounding box center [248, 206] width 424 height 12
click at [96, 201] on span "Based on drug effectiveness in lab settings" at bounding box center [106, 205] width 119 height 9
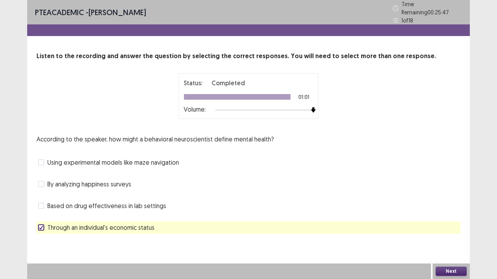
click at [455, 227] on button "Next" at bounding box center [450, 271] width 31 height 9
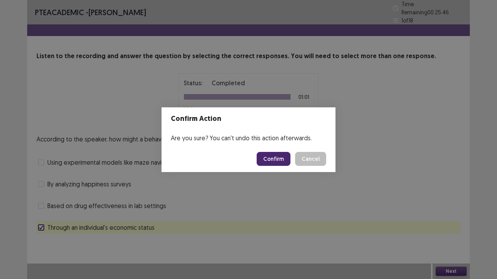
click at [281, 163] on button "Confirm" at bounding box center [274, 159] width 34 height 14
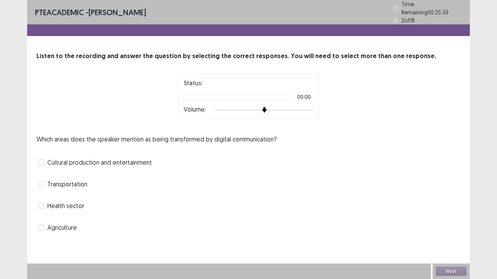
click at [310, 107] on div at bounding box center [264, 110] width 98 height 6
click at [131, 161] on span "Cultural production and entertainment" at bounding box center [99, 162] width 104 height 9
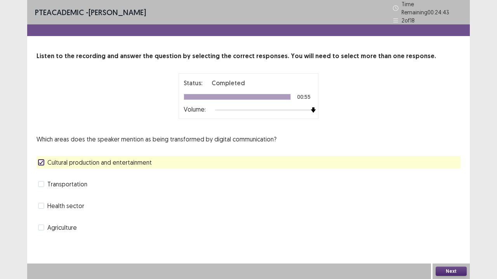
click at [443, 227] on button "Next" at bounding box center [450, 271] width 31 height 9
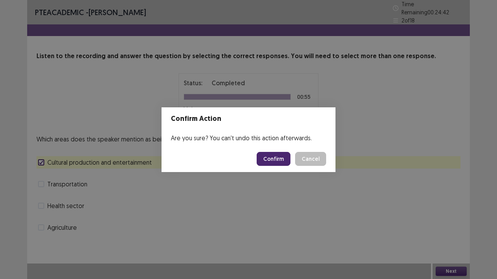
click at [274, 162] on button "Confirm" at bounding box center [274, 159] width 34 height 14
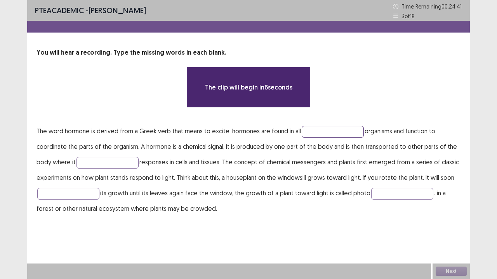
click at [340, 130] on input "text" at bounding box center [333, 132] width 62 height 12
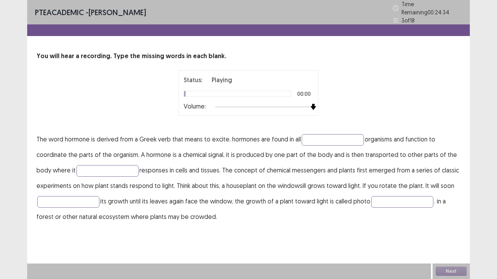
click at [310, 104] on div at bounding box center [264, 107] width 98 height 6
click at [321, 137] on input "text" at bounding box center [333, 140] width 62 height 12
type input "*****"
click at [115, 165] on input "text" at bounding box center [107, 171] width 62 height 12
type input "******"
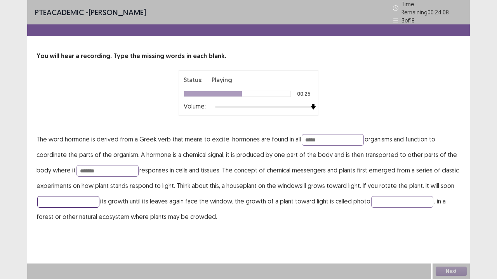
click at [78, 200] on input "text" at bounding box center [68, 202] width 62 height 12
click at [388, 202] on input "text" at bounding box center [402, 202] width 62 height 12
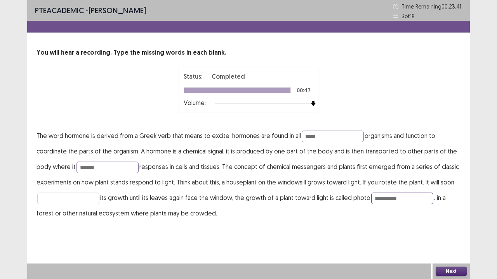
type input "**********"
click at [43, 198] on input "text" at bounding box center [68, 199] width 62 height 12
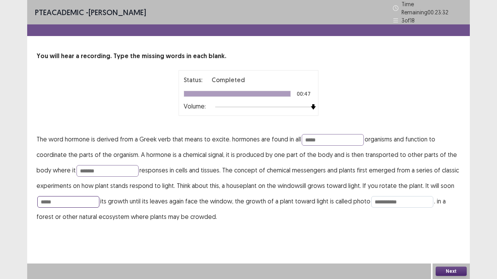
type input "*****"
click at [415, 201] on input "**********" at bounding box center [402, 202] width 62 height 12
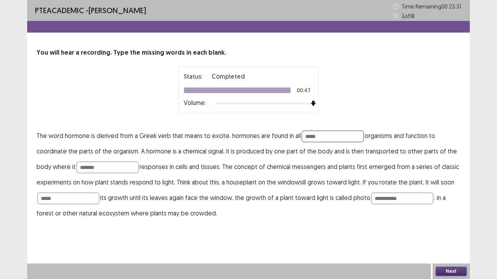
click at [342, 136] on input "*****" at bounding box center [333, 137] width 62 height 12
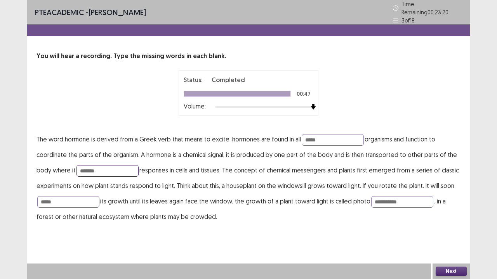
click at [123, 168] on input "******" at bounding box center [107, 171] width 62 height 12
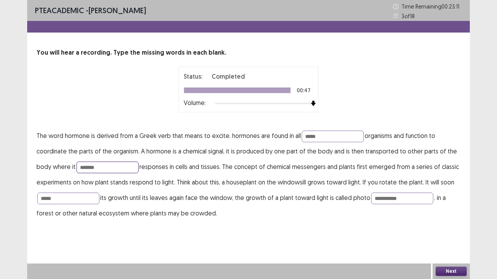
type input "*******"
click at [449, 227] on button "Next" at bounding box center [450, 271] width 31 height 9
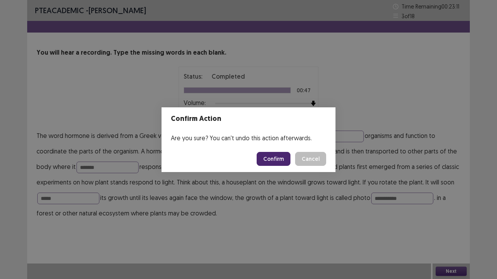
click at [283, 160] on button "Confirm" at bounding box center [274, 159] width 34 height 14
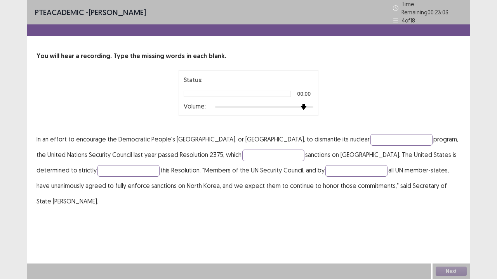
click at [305, 104] on div at bounding box center [264, 107] width 98 height 6
click at [312, 104] on div at bounding box center [264, 107] width 98 height 6
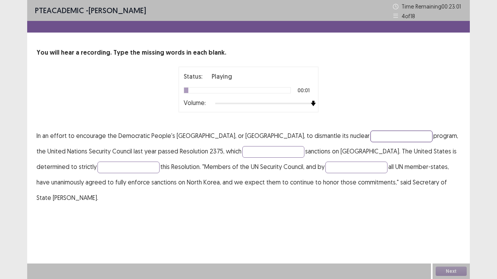
click at [370, 141] on input "text" at bounding box center [401, 137] width 62 height 12
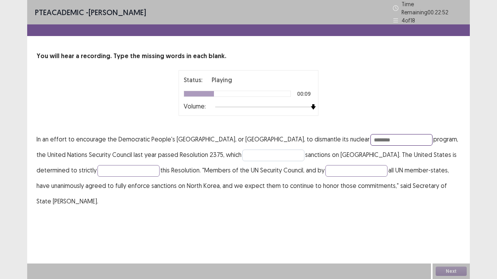
type input "*******"
click at [242, 151] on input "text" at bounding box center [273, 156] width 62 height 12
type input "******"
click at [97, 165] on input "text" at bounding box center [128, 171] width 62 height 12
click at [325, 170] on input "text" at bounding box center [356, 171] width 62 height 12
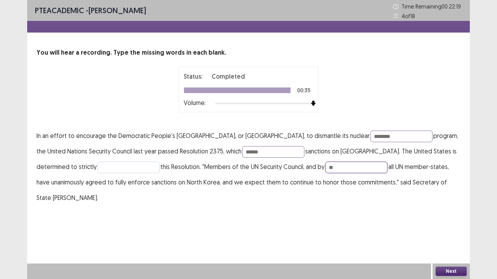
type input "**"
click at [97, 169] on input "text" at bounding box center [128, 168] width 62 height 12
drag, startPoint x: 304, startPoint y: 169, endPoint x: 277, endPoint y: 169, distance: 27.2
click at [277, 169] on p "In an effort to encourage the Democratic People's [GEOGRAPHIC_DATA], or [GEOGRA…" at bounding box center [248, 167] width 424 height 78
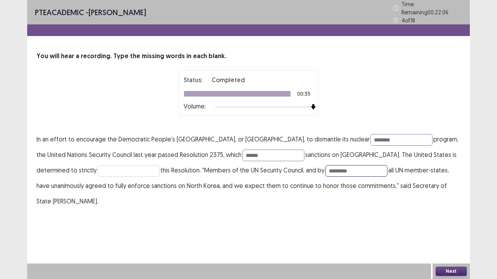
type input "*********"
click at [101, 171] on input "text" at bounding box center [128, 171] width 62 height 12
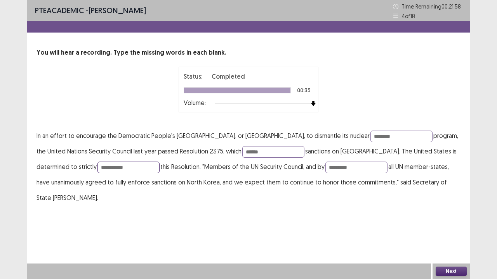
type input "**********"
click at [441, 227] on button "Next" at bounding box center [450, 271] width 31 height 9
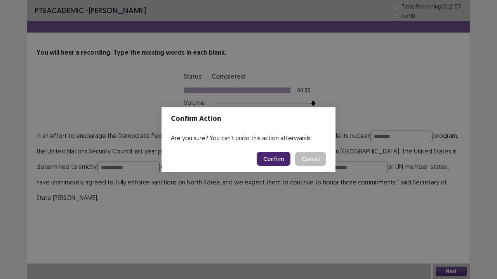
click at [276, 165] on button "Confirm" at bounding box center [274, 159] width 34 height 14
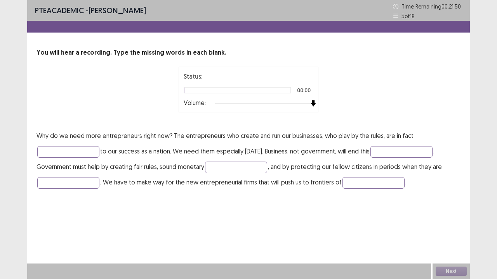
click at [312, 104] on div at bounding box center [264, 104] width 98 height 6
click at [88, 148] on input "text" at bounding box center [68, 152] width 62 height 12
click at [74, 150] on input "text" at bounding box center [68, 152] width 62 height 12
type input "********"
click at [396, 150] on input "text" at bounding box center [401, 152] width 62 height 12
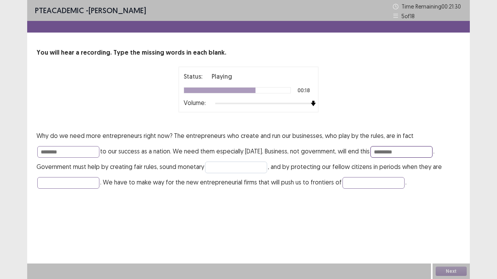
type input "*********"
click at [246, 170] on input "text" at bounding box center [236, 168] width 62 height 12
type input "********"
click at [61, 185] on input "text" at bounding box center [68, 183] width 62 height 12
type input "*******"
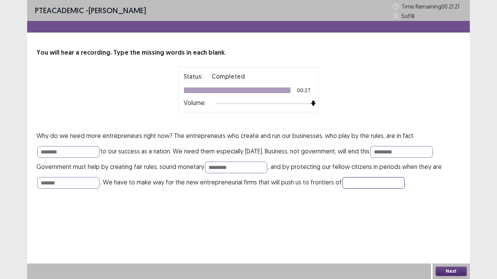
click at [378, 180] on input "text" at bounding box center [373, 183] width 62 height 12
type input "**********"
click at [76, 151] on input "********" at bounding box center [68, 152] width 62 height 12
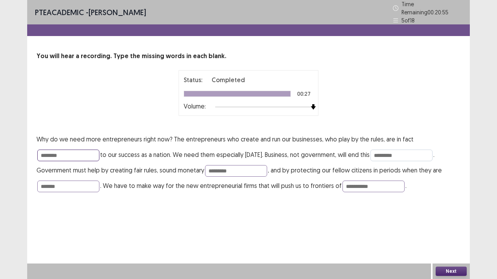
type input "********"
click at [406, 154] on input "*********" at bounding box center [401, 156] width 62 height 12
click at [382, 151] on input "*********" at bounding box center [401, 156] width 62 height 12
click at [391, 152] on input "**********" at bounding box center [401, 156] width 62 height 12
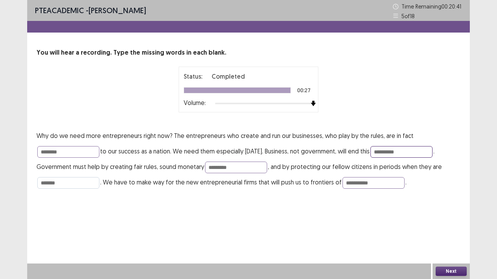
type input "**********"
click at [72, 186] on input "*******" at bounding box center [68, 183] width 62 height 12
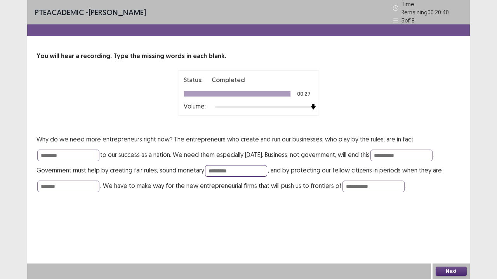
click at [236, 168] on input "********" at bounding box center [236, 171] width 62 height 12
type input "******"
click at [442, 227] on button "Next" at bounding box center [450, 271] width 31 height 9
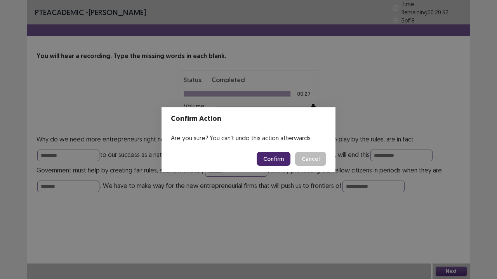
click at [287, 161] on button "Confirm" at bounding box center [274, 159] width 34 height 14
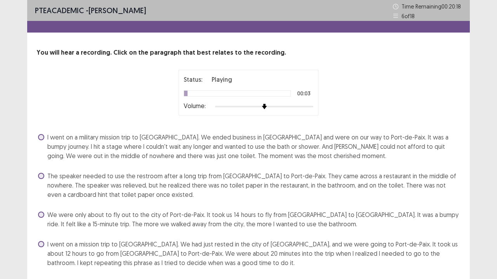
click at [310, 107] on div at bounding box center [264, 107] width 98 height 6
click at [123, 227] on span "I went on a mission trip to [GEOGRAPHIC_DATA]. We had just rested in the city o…" at bounding box center [253, 254] width 413 height 28
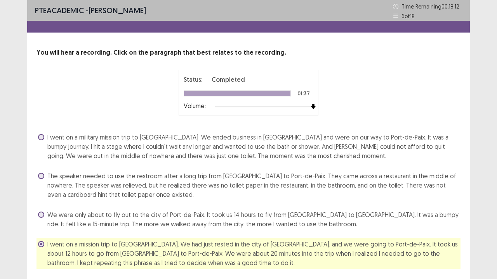
scroll to position [24, 0]
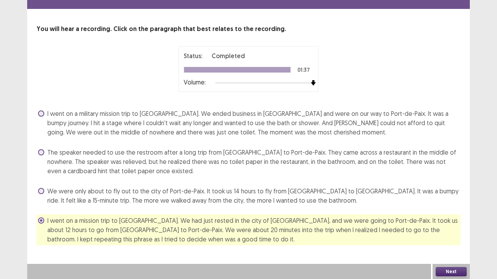
click at [323, 167] on span "The speaker needed to use the restroom after a long trip from [GEOGRAPHIC_DATA]…" at bounding box center [253, 162] width 413 height 28
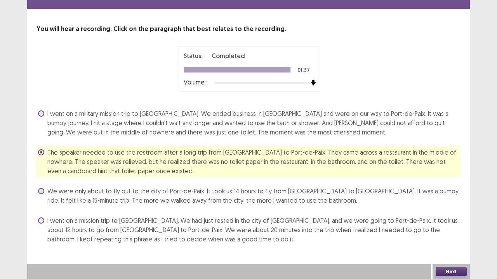
click at [356, 225] on span "I went on a mission trip to [GEOGRAPHIC_DATA]. We had just rested in the city o…" at bounding box center [253, 230] width 413 height 28
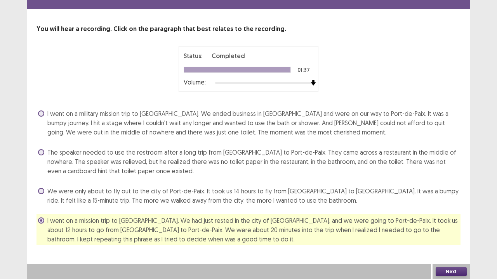
click at [444, 227] on button "Next" at bounding box center [450, 271] width 31 height 9
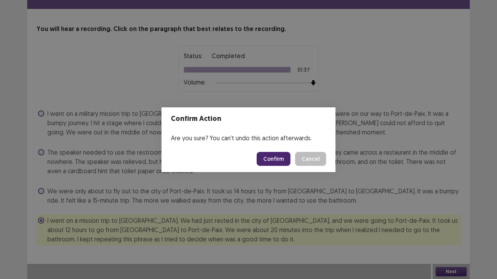
click at [278, 165] on button "Confirm" at bounding box center [274, 159] width 34 height 14
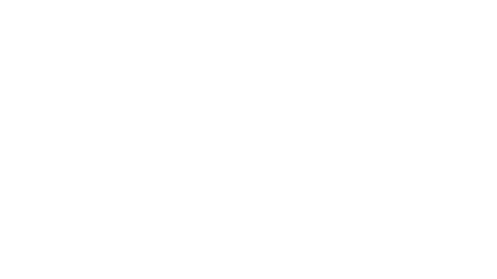
scroll to position [0, 0]
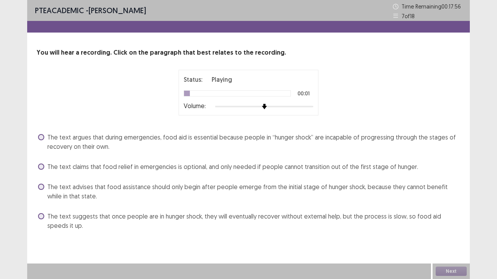
click at [318, 106] on div "Status: Playing 00:01 Volume:" at bounding box center [248, 93] width 194 height 46
click at [315, 107] on div "Status: Playing 00:01 Volume:" at bounding box center [249, 93] width 140 height 46
click at [310, 109] on div at bounding box center [264, 107] width 98 height 6
click at [235, 140] on span "The text argues that during emergencies, food aid is essential because people i…" at bounding box center [253, 142] width 413 height 19
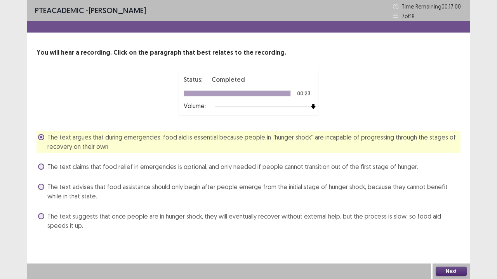
click at [440, 227] on button "Next" at bounding box center [450, 271] width 31 height 9
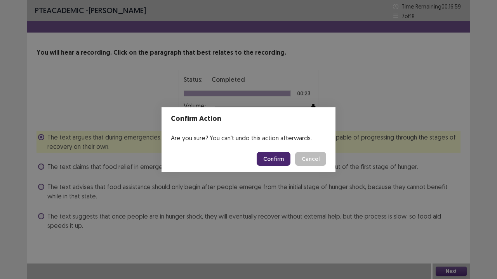
click at [284, 165] on button "Confirm" at bounding box center [274, 159] width 34 height 14
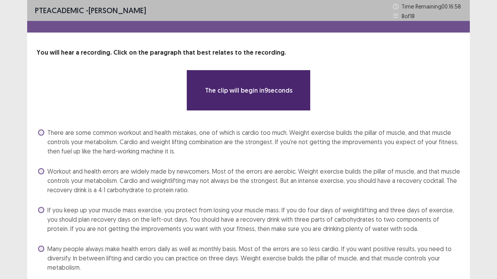
scroll to position [28, 0]
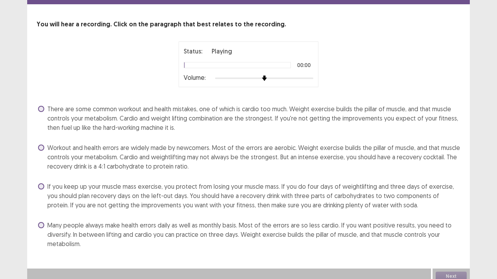
click at [306, 76] on div at bounding box center [264, 78] width 98 height 6
click at [311, 77] on div at bounding box center [264, 78] width 98 height 6
click at [267, 186] on span "If you keep up your muscle mass exercise, you protect from losing your muscle m…" at bounding box center [253, 196] width 413 height 28
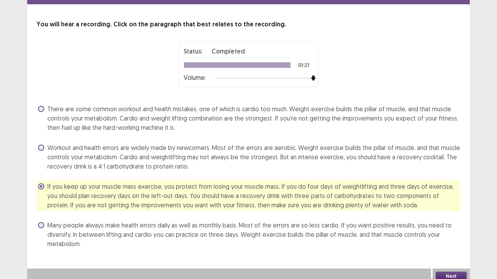
click at [444, 227] on button "Next" at bounding box center [450, 276] width 31 height 9
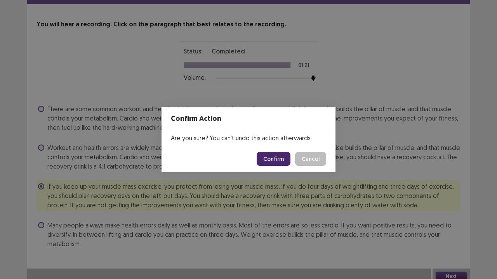
click at [279, 165] on button "Confirm" at bounding box center [274, 159] width 34 height 14
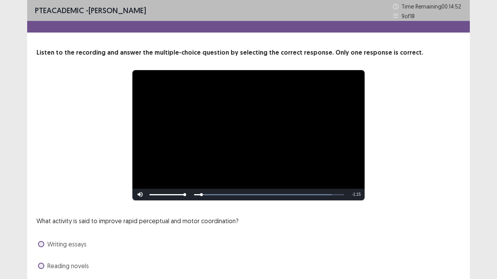
scroll to position [71, 0]
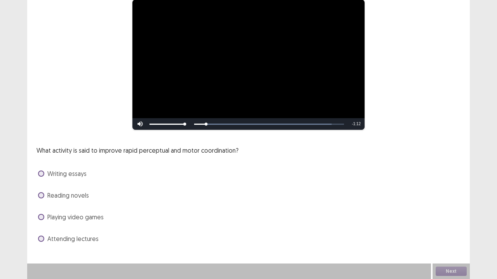
click at [55, 215] on span "Playing video games" at bounding box center [75, 217] width 56 height 9
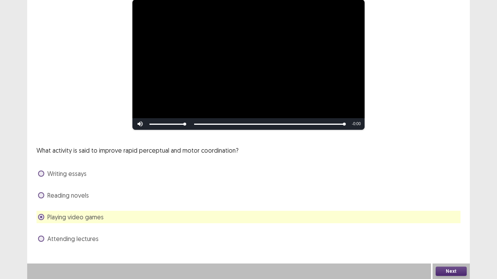
click at [452, 227] on button "Next" at bounding box center [450, 271] width 31 height 9
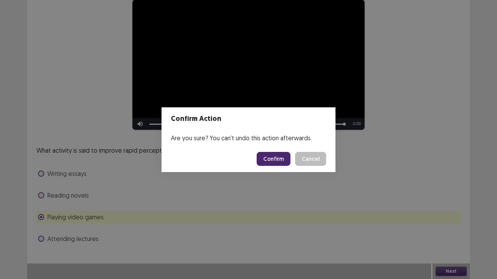
click at [276, 158] on button "Confirm" at bounding box center [274, 159] width 34 height 14
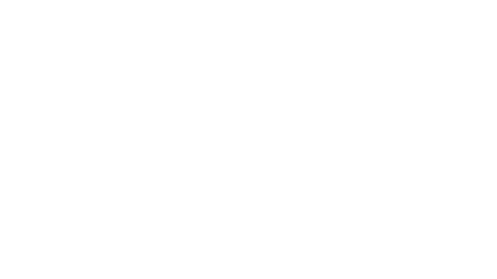
scroll to position [0, 0]
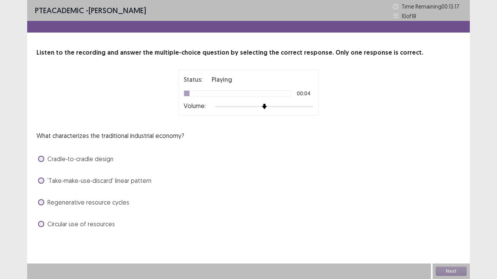
click at [309, 107] on div at bounding box center [264, 107] width 98 height 6
click at [129, 179] on span "'Take‑make‑use‑discard' linear pattern" at bounding box center [99, 180] width 104 height 9
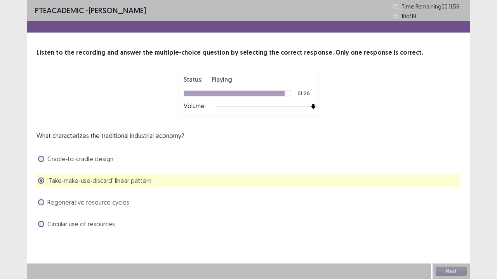
click at [119, 208] on div "Regenerative resource cycles" at bounding box center [248, 202] width 424 height 12
click at [115, 203] on span "Regenerative resource cycles" at bounding box center [88, 202] width 82 height 9
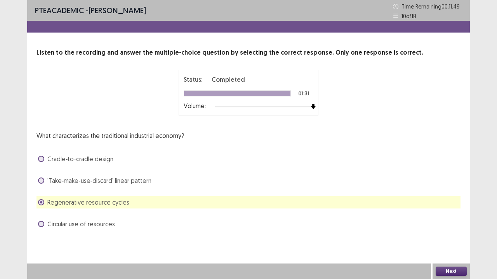
click at [443, 227] on button "Next" at bounding box center [450, 271] width 31 height 9
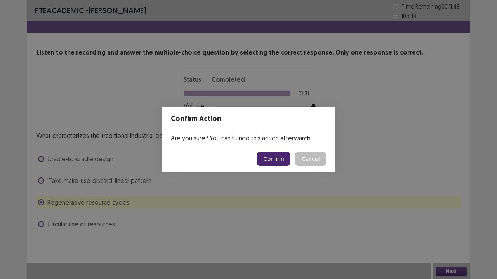
click at [271, 159] on button "Confirm" at bounding box center [274, 159] width 34 height 14
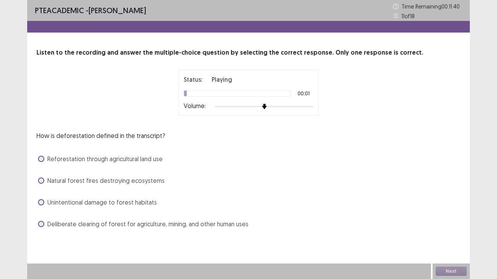
click at [309, 107] on div at bounding box center [264, 107] width 98 height 2
click at [312, 107] on div at bounding box center [264, 107] width 98 height 6
click at [242, 223] on span "Deliberate clearing of forest for agriculture, mining, and other human uses" at bounding box center [147, 224] width 201 height 9
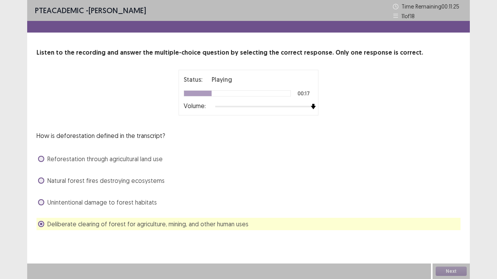
drag, startPoint x: 247, startPoint y: 215, endPoint x: 241, endPoint y: 219, distance: 7.3
click at [241, 219] on div "How is deforestation defined in the transcript? Reforestation through agricultu…" at bounding box center [248, 180] width 424 height 99
click at [148, 183] on span "Natural forest fires destroying ecosystems" at bounding box center [105, 180] width 117 height 9
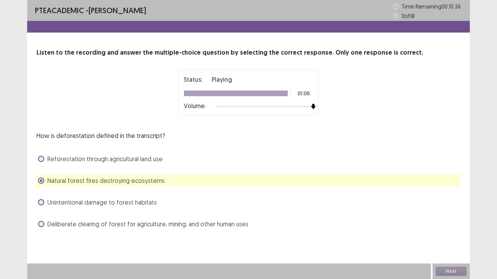
click at [137, 204] on span "Unintentional damage to forest habitats" at bounding box center [101, 202] width 109 height 9
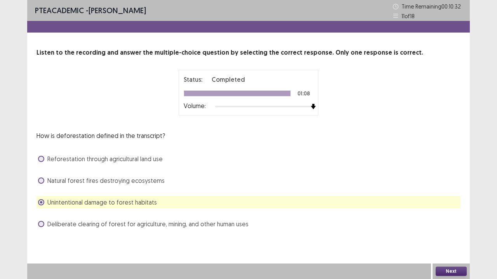
click at [457, 227] on button "Next" at bounding box center [450, 271] width 31 height 9
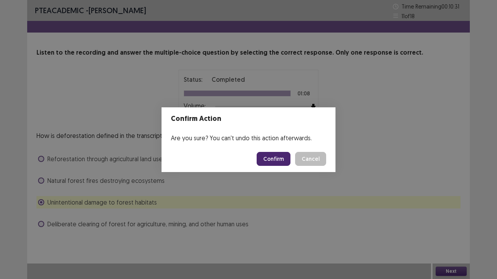
click at [271, 160] on button "Confirm" at bounding box center [274, 159] width 34 height 14
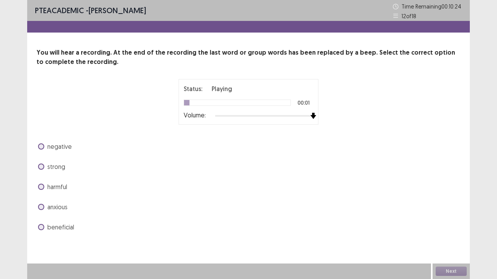
click at [311, 118] on div at bounding box center [264, 116] width 98 height 6
click at [83, 165] on div "strong" at bounding box center [248, 167] width 424 height 12
click at [61, 173] on div "negative strong harmful anxious beneficial" at bounding box center [248, 187] width 424 height 93
click at [57, 167] on span "strong" at bounding box center [56, 166] width 18 height 9
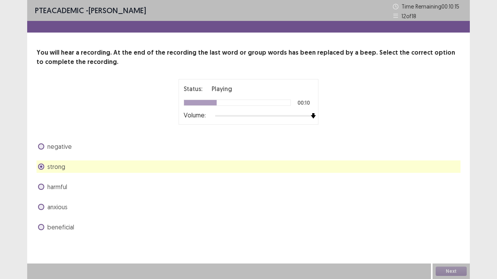
click at [58, 182] on span "harmful" at bounding box center [57, 186] width 20 height 9
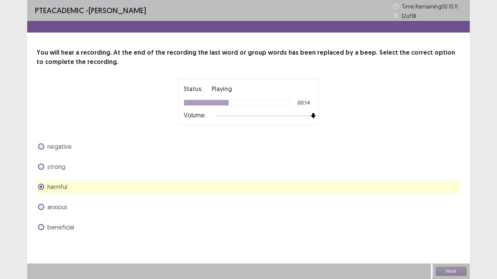
click at [66, 148] on span "negative" at bounding box center [59, 146] width 24 height 9
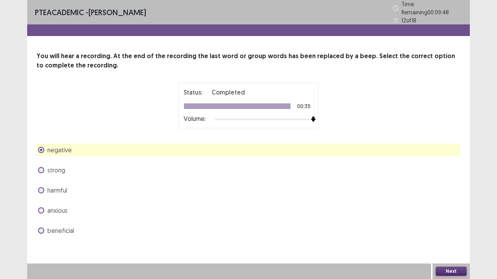
click at [462, 227] on button "Next" at bounding box center [450, 271] width 31 height 9
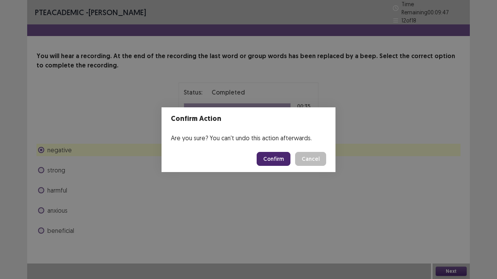
click at [279, 163] on button "Confirm" at bounding box center [274, 159] width 34 height 14
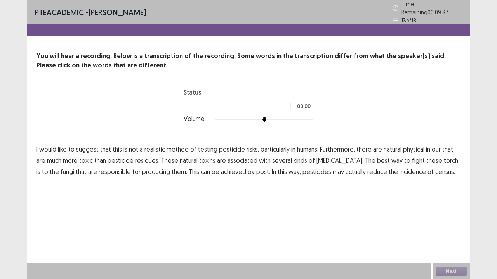
click at [308, 117] on div at bounding box center [264, 119] width 98 height 6
click at [415, 148] on span "physical" at bounding box center [413, 149] width 21 height 9
click at [444, 159] on span "torch" at bounding box center [451, 160] width 14 height 9
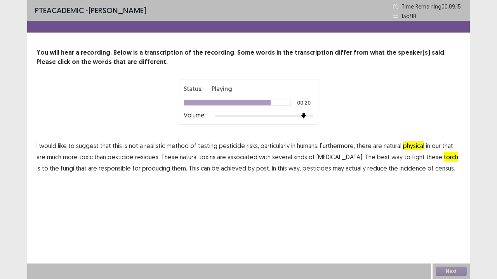
click at [256, 171] on span "post." at bounding box center [263, 168] width 14 height 9
click at [435, 167] on span "census." at bounding box center [445, 168] width 20 height 9
click at [454, 227] on button "Next" at bounding box center [450, 271] width 31 height 9
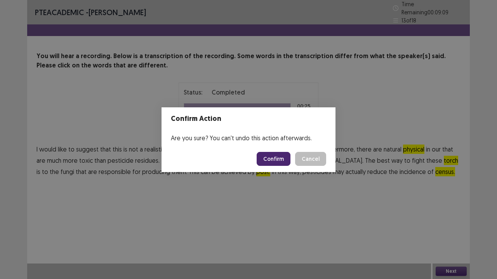
click at [279, 153] on button "Confirm" at bounding box center [274, 159] width 34 height 14
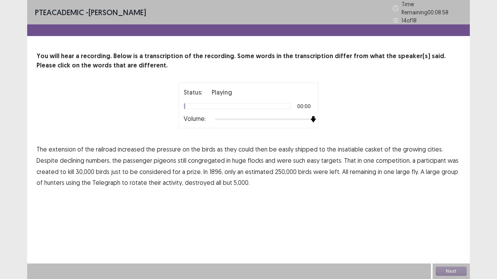
click at [312, 116] on div at bounding box center [264, 119] width 98 height 6
click at [371, 148] on span "casket" at bounding box center [374, 149] width 18 height 9
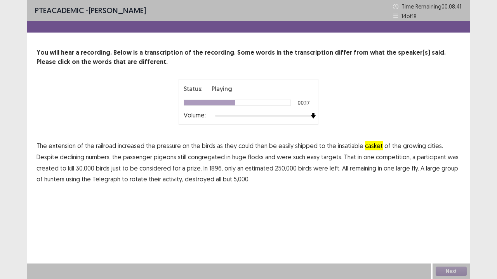
click at [456, 158] on p "The extension of the railroad increased the pressure on the birds as they could…" at bounding box center [248, 163] width 424 height 45
click at [59, 164] on span "created" at bounding box center [47, 168] width 22 height 9
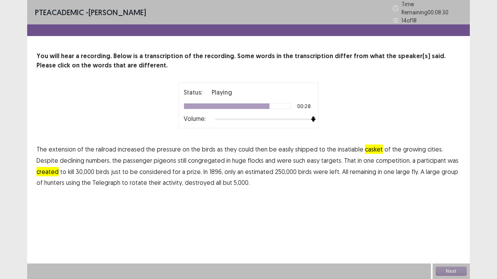
click at [411, 170] on span "fly." at bounding box center [414, 171] width 7 height 9
click at [130, 182] on span "rotate" at bounding box center [138, 182] width 17 height 9
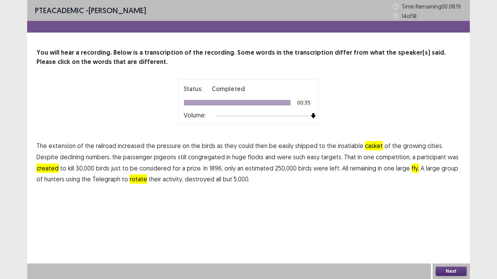
click at [456, 227] on button "Next" at bounding box center [450, 271] width 31 height 9
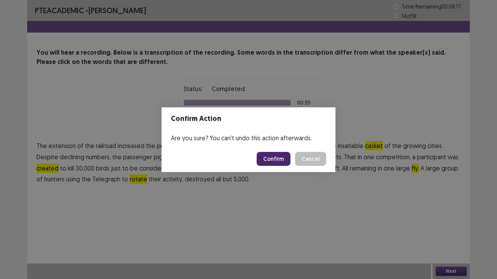
click at [278, 158] on button "Confirm" at bounding box center [274, 159] width 34 height 14
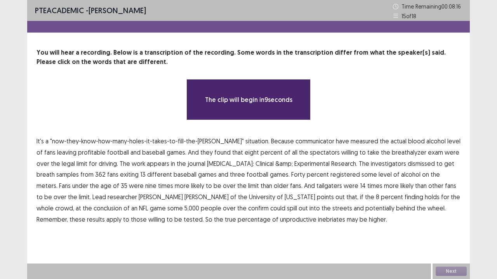
click at [295, 142] on span "communicator" at bounding box center [314, 141] width 39 height 9
click at [271, 140] on span "Because" at bounding box center [282, 141] width 23 height 9
click at [295, 141] on span "communicator" at bounding box center [314, 141] width 39 height 9
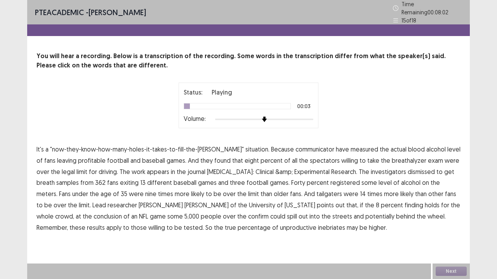
click at [312, 116] on div at bounding box center [264, 119] width 98 height 6
click at [301, 154] on p "It's a "now-they-know-how-many-holes-it-takes-to-fill-the-[PERSON_NAME]" situat…" at bounding box center [248, 188] width 424 height 89
click at [307, 145] on span "communicator" at bounding box center [314, 149] width 39 height 9
click at [78, 159] on span "profitable" at bounding box center [92, 160] width 28 height 9
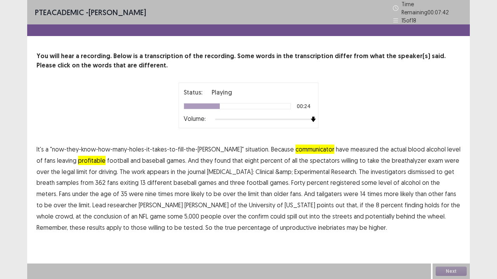
click at [275, 169] on span "&amp;" at bounding box center [283, 171] width 17 height 9
click at [275, 167] on span "&amp;" at bounding box center [283, 171] width 17 height 9
click at [330, 182] on span "registered" at bounding box center [344, 182] width 29 height 9
click at [401, 179] on span "alcohol" at bounding box center [410, 182] width 19 height 9
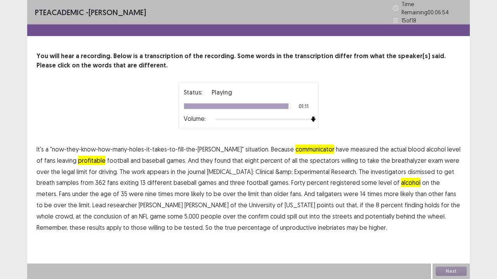
drag, startPoint x: 168, startPoint y: 224, endPoint x: 174, endPoint y: 224, distance: 6.2
click at [280, 224] on span "unproductive" at bounding box center [298, 227] width 36 height 9
drag, startPoint x: 439, startPoint y: 264, endPoint x: 445, endPoint y: 269, distance: 8.0
click at [439, 227] on div "Next" at bounding box center [450, 272] width 37 height 16
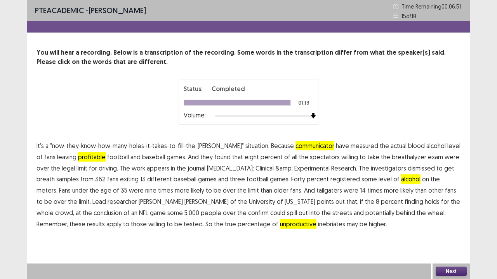
click at [449, 227] on button "Next" at bounding box center [450, 271] width 31 height 9
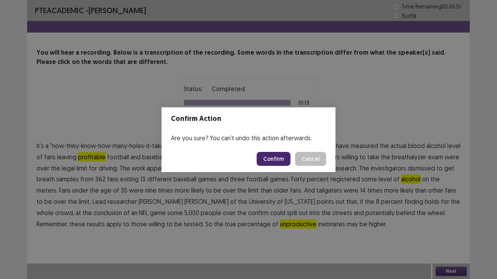
click at [271, 161] on button "Confirm" at bounding box center [274, 159] width 34 height 14
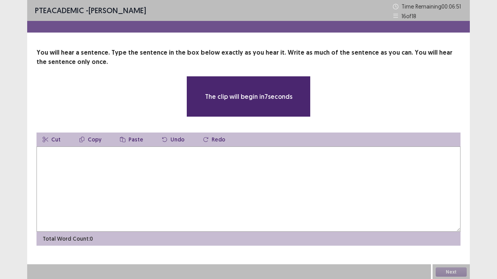
click at [271, 168] on textarea at bounding box center [248, 189] width 424 height 85
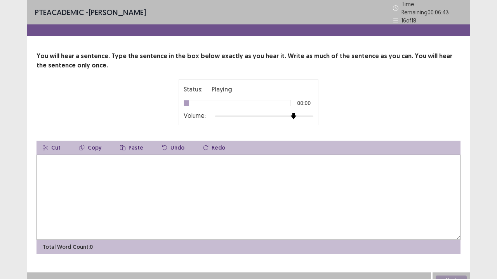
click at [277, 168] on div "You will hear a sentence. Type the sentence in the box below exactly as you hea…" at bounding box center [248, 153] width 442 height 203
click at [277, 168] on textarea at bounding box center [248, 197] width 424 height 85
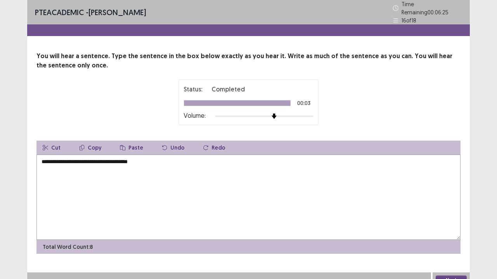
click at [45, 160] on textarea "**********" at bounding box center [248, 197] width 424 height 85
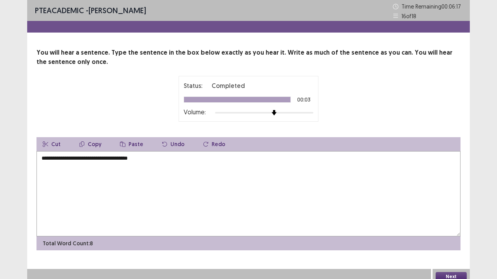
type textarea "**********"
click at [449, 227] on button "Next" at bounding box center [450, 276] width 31 height 9
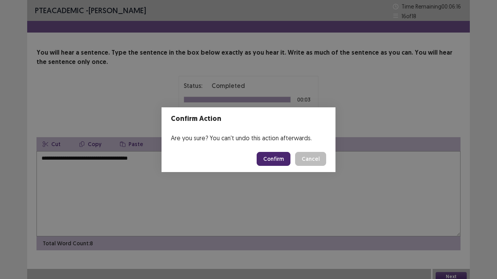
click at [270, 155] on button "Confirm" at bounding box center [274, 159] width 34 height 14
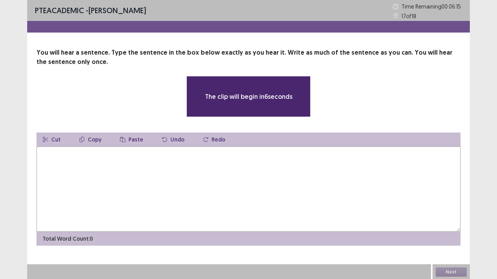
click at [256, 172] on textarea at bounding box center [248, 189] width 424 height 85
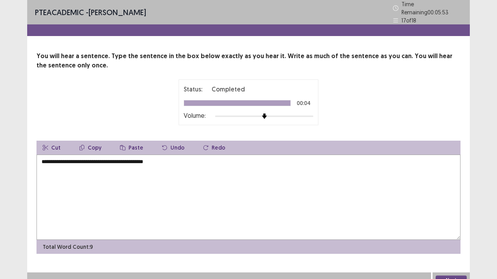
click at [43, 161] on textarea "**********" at bounding box center [248, 197] width 424 height 85
type textarea "**********"
click at [444, 227] on button "Next" at bounding box center [450, 280] width 31 height 9
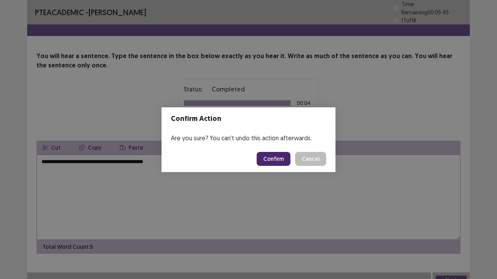
click at [276, 162] on button "Confirm" at bounding box center [274, 159] width 34 height 14
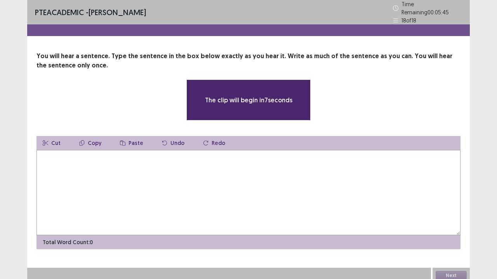
click at [282, 161] on textarea at bounding box center [248, 192] width 424 height 85
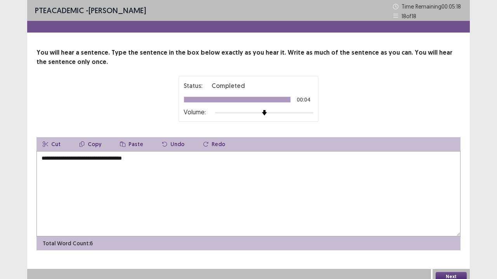
click at [43, 160] on textarea "**********" at bounding box center [248, 193] width 424 height 85
click at [44, 161] on textarea "**********" at bounding box center [248, 193] width 424 height 85
click at [56, 160] on textarea "**********" at bounding box center [248, 193] width 424 height 85
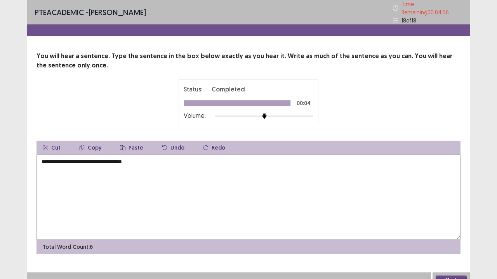
click at [87, 161] on textarea "**********" at bounding box center [248, 197] width 424 height 85
click at [90, 160] on textarea "**********" at bounding box center [248, 197] width 424 height 85
type textarea "**********"
click at [446, 227] on button "Next" at bounding box center [450, 280] width 31 height 9
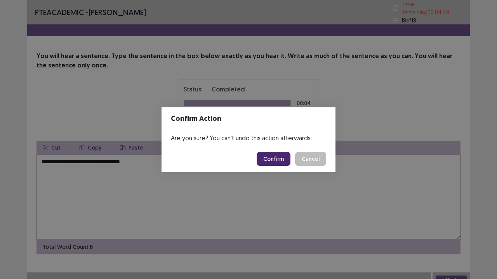
click at [271, 154] on button "Confirm" at bounding box center [274, 159] width 34 height 14
